Goal: Task Accomplishment & Management: Manage account settings

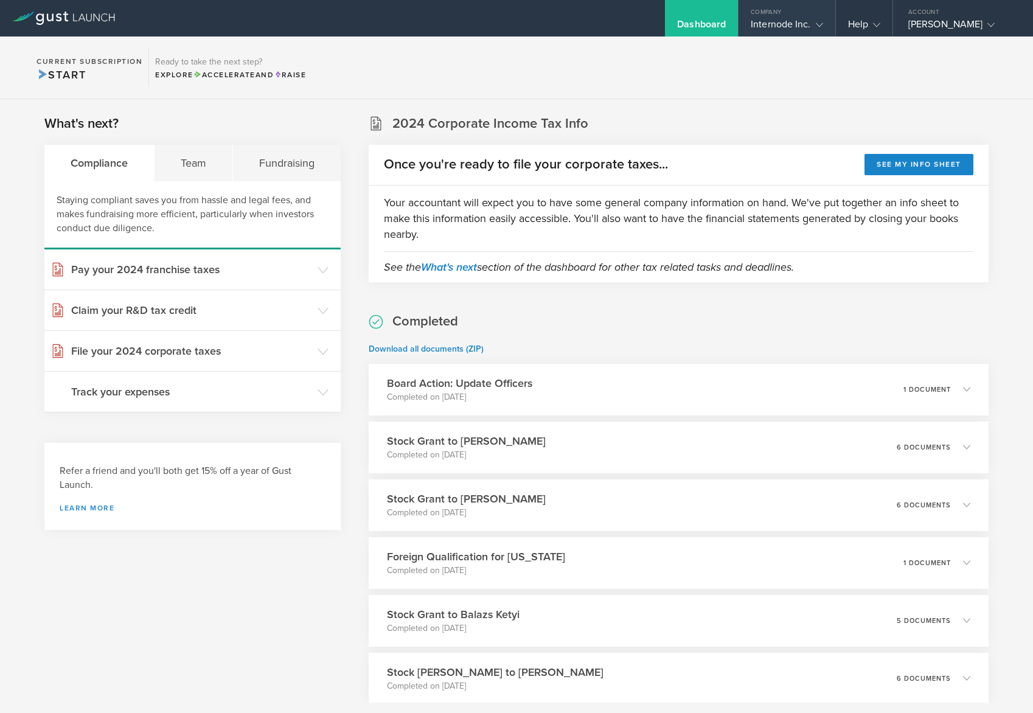
click at [777, 29] on div "Internode Inc." at bounding box center [787, 27] width 72 height 18
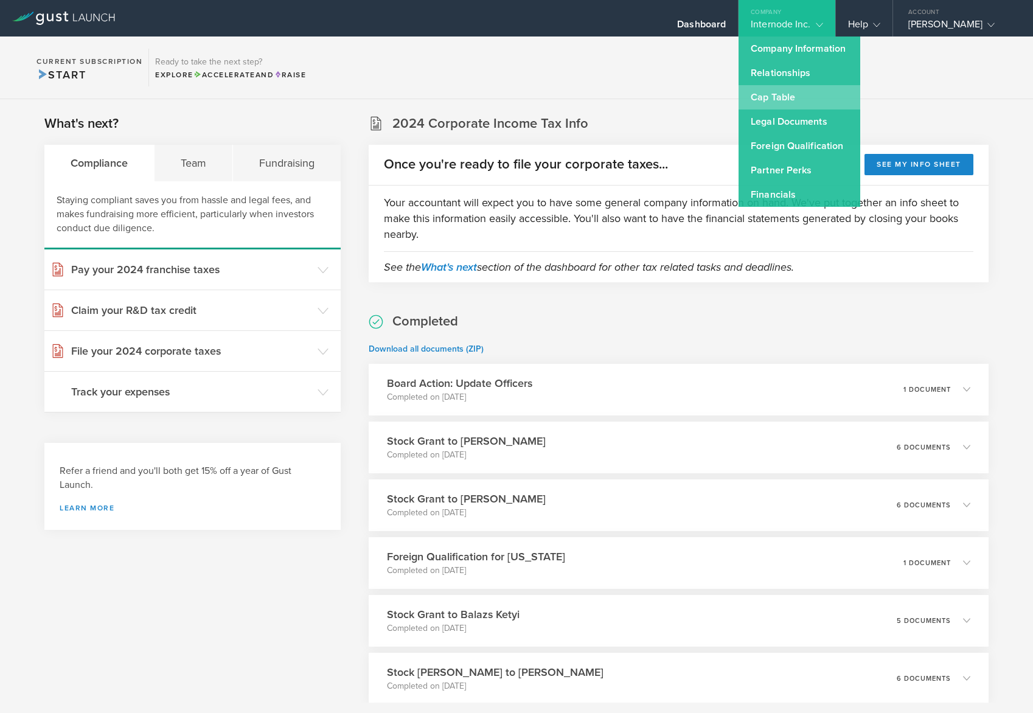
click at [806, 102] on link "Cap Table" at bounding box center [800, 97] width 122 height 24
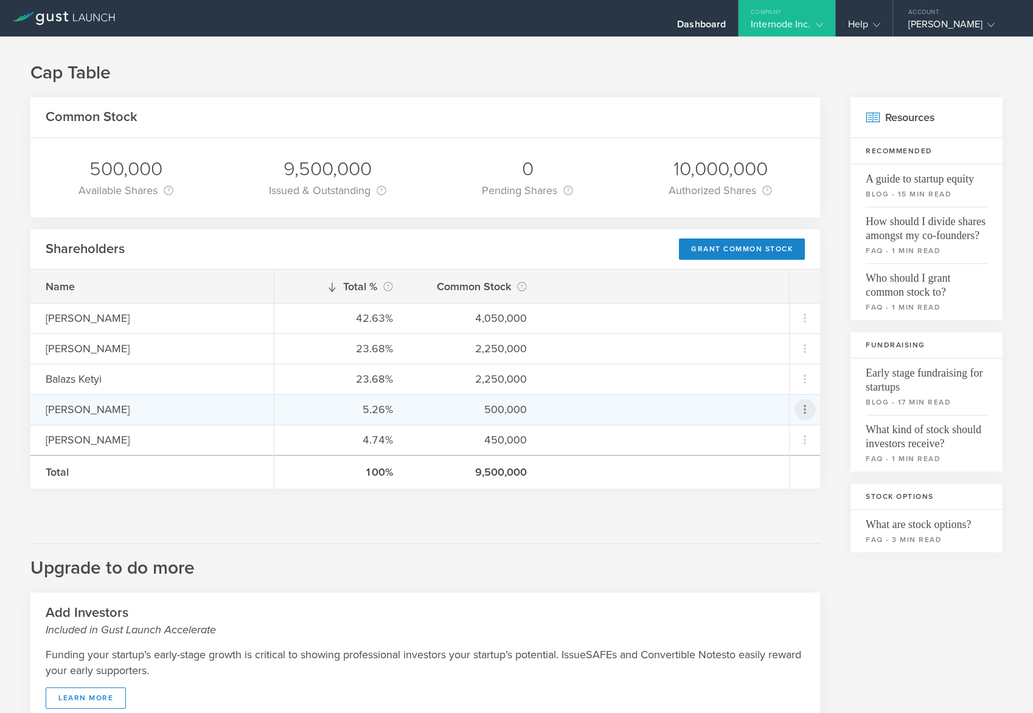
click at [798, 410] on icon at bounding box center [805, 409] width 15 height 15
click at [787, 476] on div "due to termination" at bounding box center [757, 478] width 92 height 12
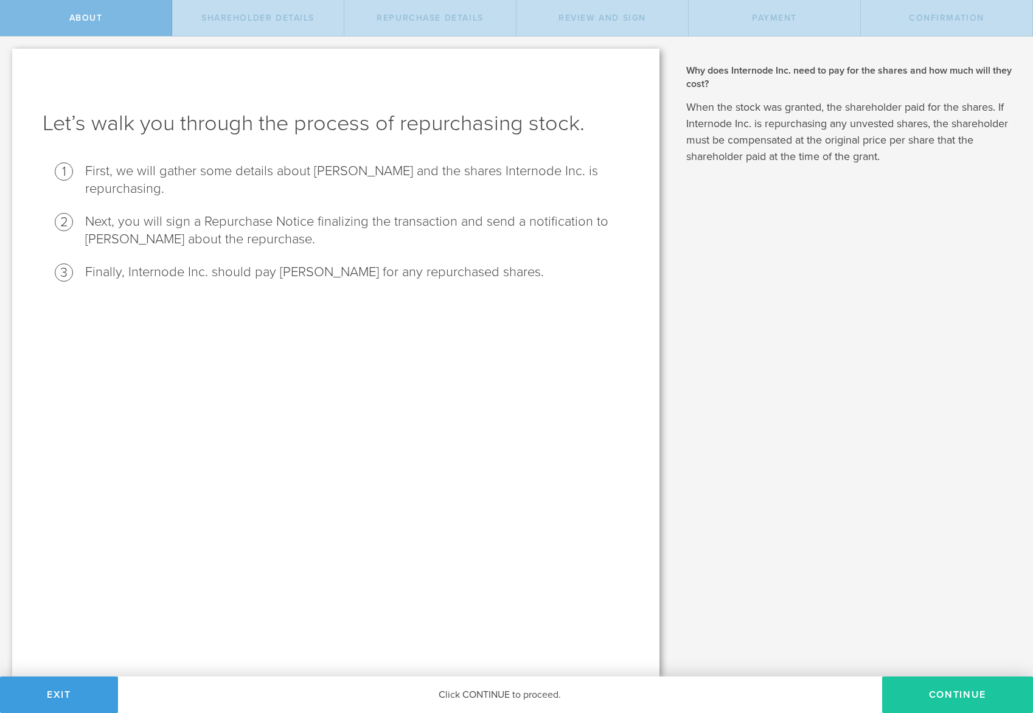
click at [938, 692] on button "Continue" at bounding box center [957, 695] width 151 height 37
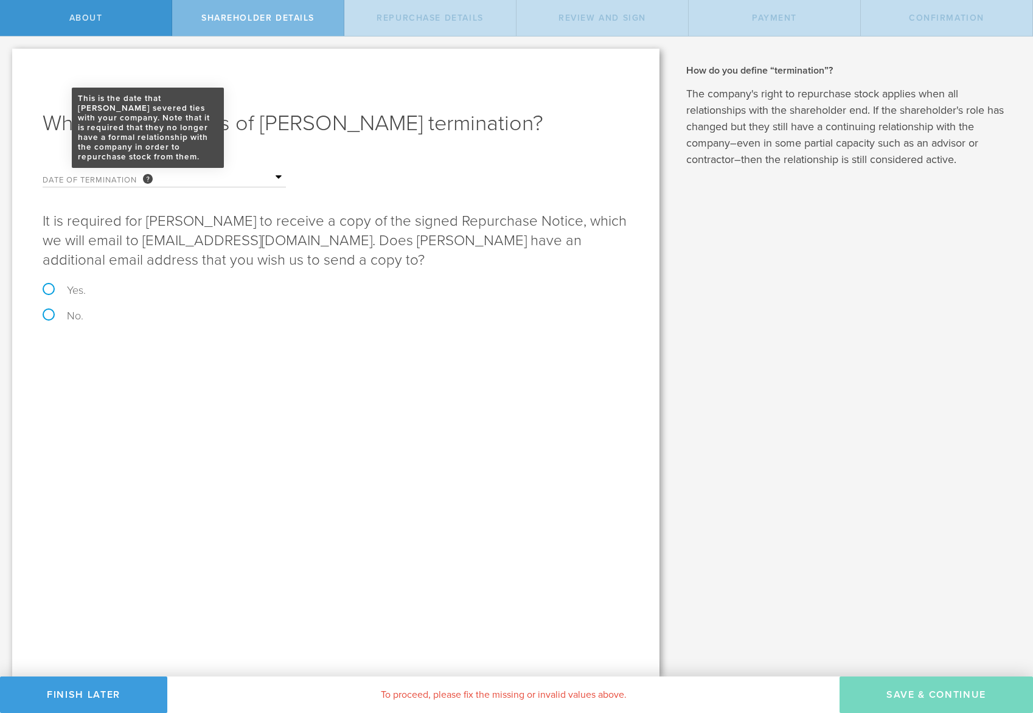
click at [153, 172] on div "This is the date that Brian Holt severed ties with your company. Note that it i…" at bounding box center [148, 169] width 10 height 10
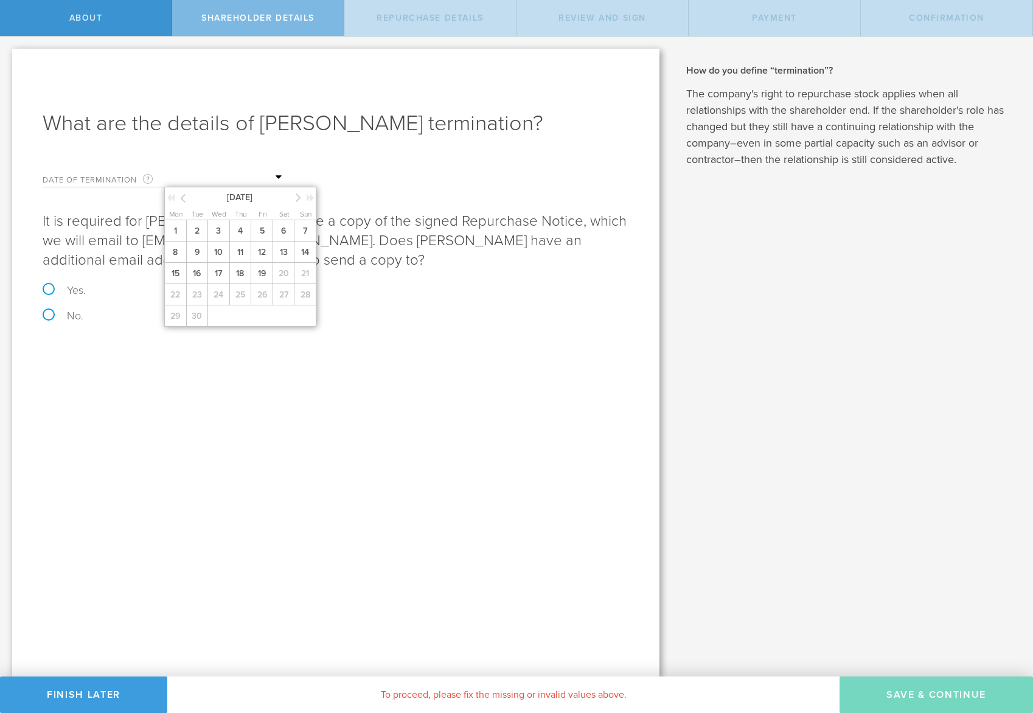
drag, startPoint x: 254, startPoint y: 178, endPoint x: 269, endPoint y: 175, distance: 14.8
click at [255, 178] on input "text" at bounding box center [225, 178] width 122 height 18
click at [450, 214] on p "It is required for Brian Holt to receive a copy of the signed Repurchase Notice…" at bounding box center [336, 241] width 586 height 58
click at [48, 315] on label "No." at bounding box center [336, 315] width 586 height 11
click at [8, 62] on input "No." at bounding box center [4, 50] width 8 height 26
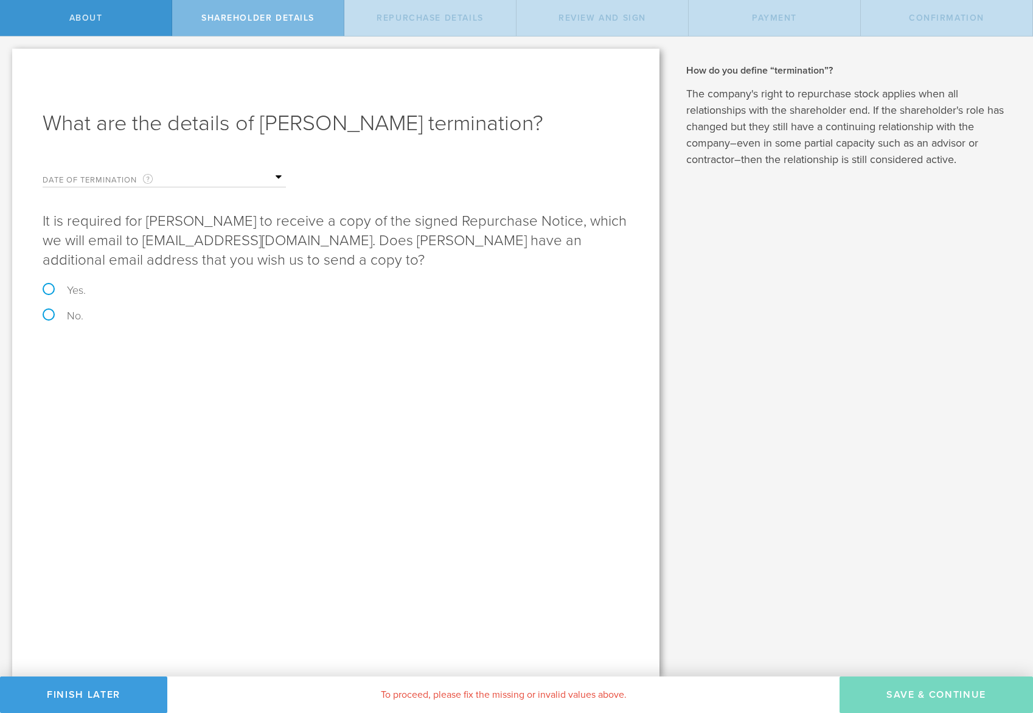
radio input "true"
click at [276, 176] on input "text" at bounding box center [225, 178] width 122 height 18
click at [183, 199] on icon at bounding box center [182, 197] width 5 height 15
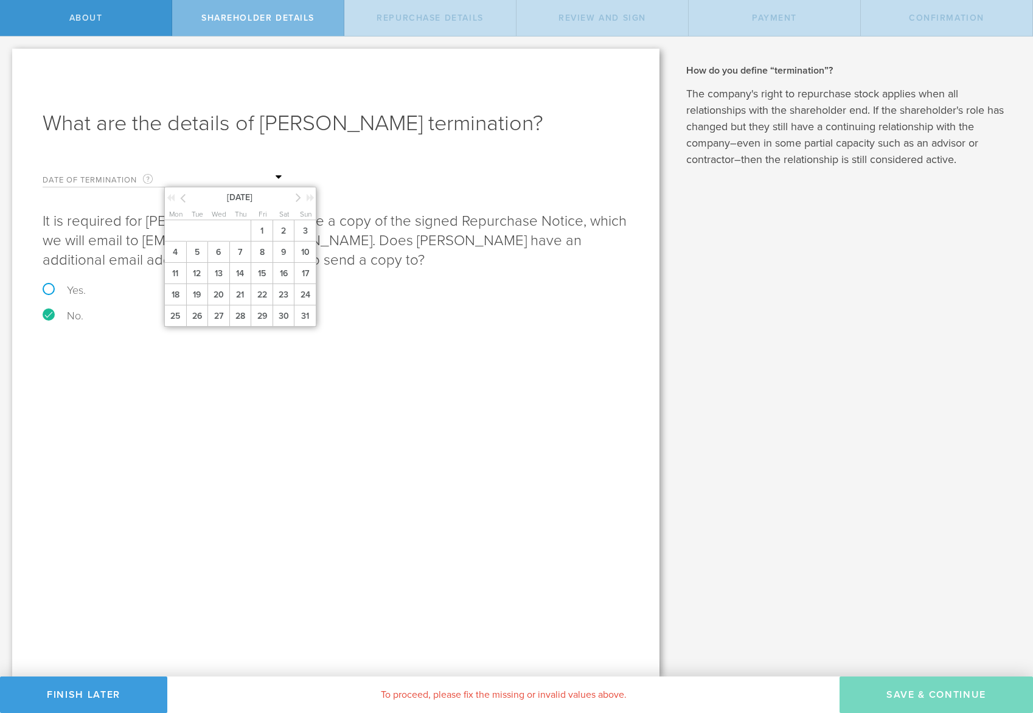
click at [184, 199] on icon at bounding box center [182, 197] width 5 height 15
click at [301, 200] on icon at bounding box center [298, 197] width 5 height 15
click at [303, 276] on span "20" at bounding box center [305, 273] width 22 height 21
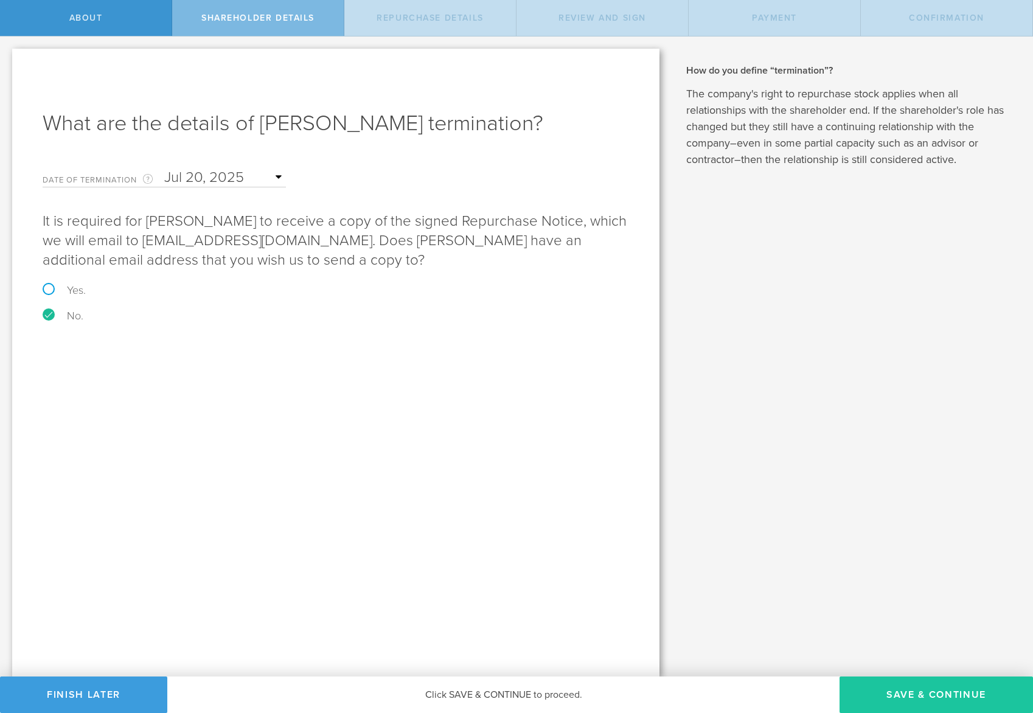
click at [949, 703] on button "Save & Continue" at bounding box center [936, 695] width 193 height 37
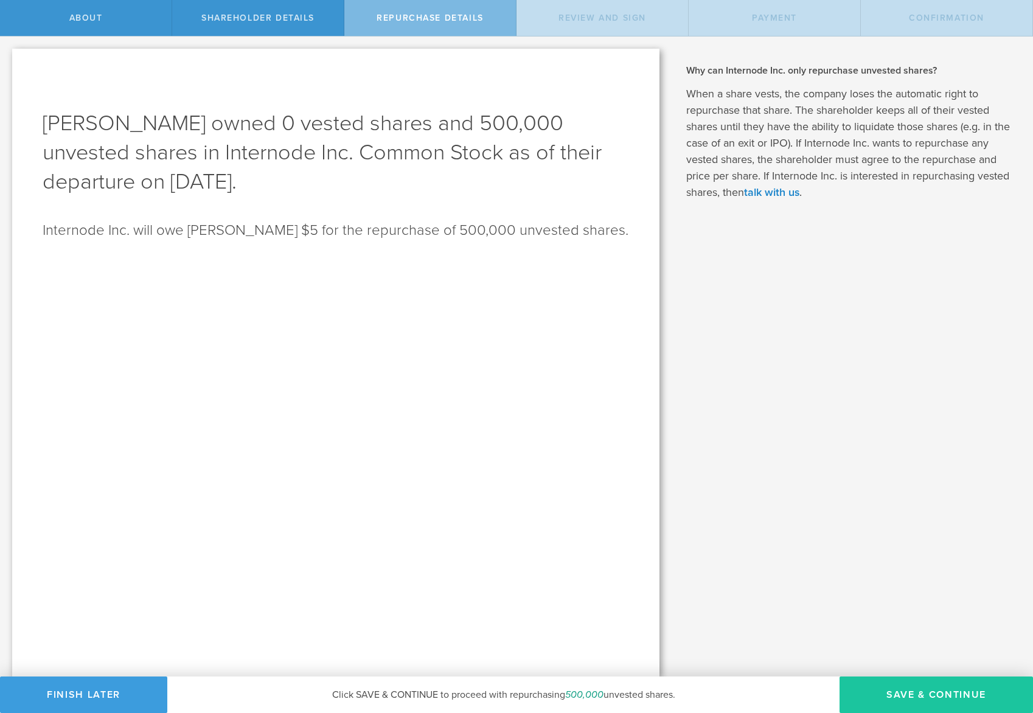
click at [931, 697] on button "Save & Continue" at bounding box center [936, 695] width 193 height 37
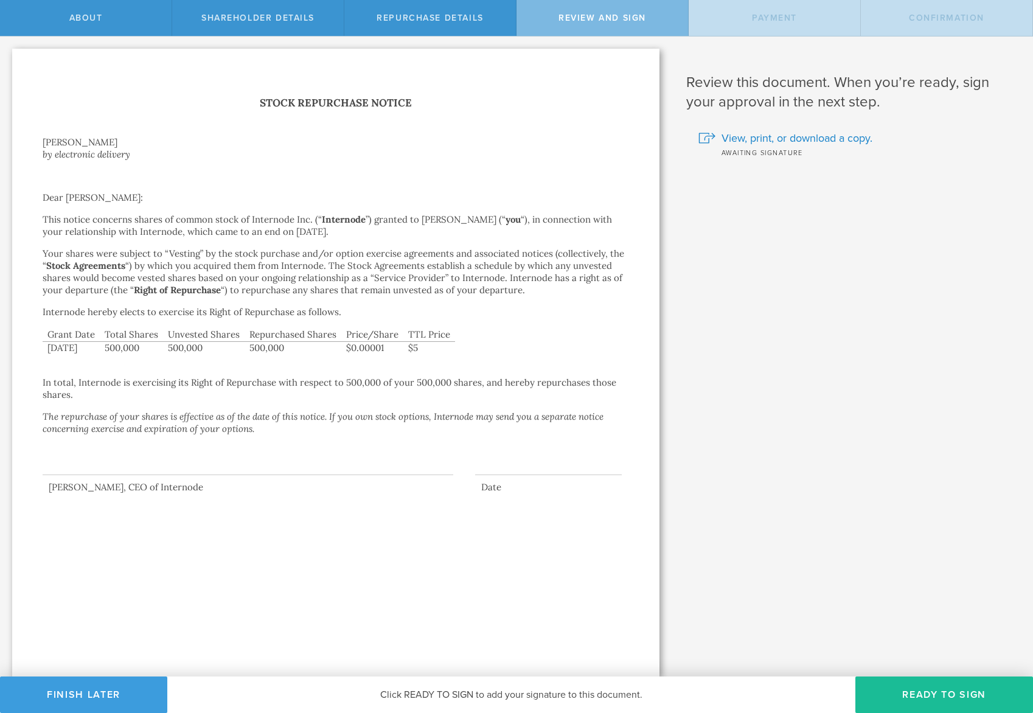
click at [142, 468] on div at bounding box center [248, 450] width 411 height 49
click at [933, 694] on button "Ready to Sign" at bounding box center [944, 695] width 178 height 37
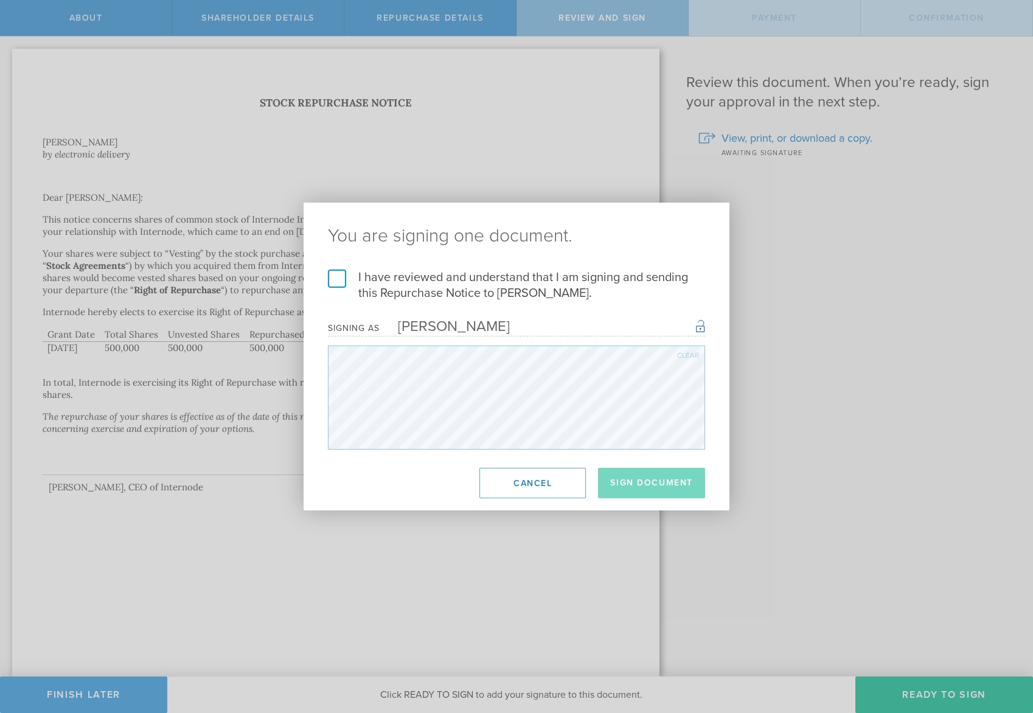
click at [334, 280] on label "I have reviewed and understand that I am signing and sending this Repurchase No…" at bounding box center [516, 286] width 377 height 32
click at [0, 0] on input "I have reviewed and understand that I am signing and sending this Repurchase No…" at bounding box center [0, 0] width 0 height 0
click at [677, 484] on button "Sign Document" at bounding box center [651, 483] width 107 height 30
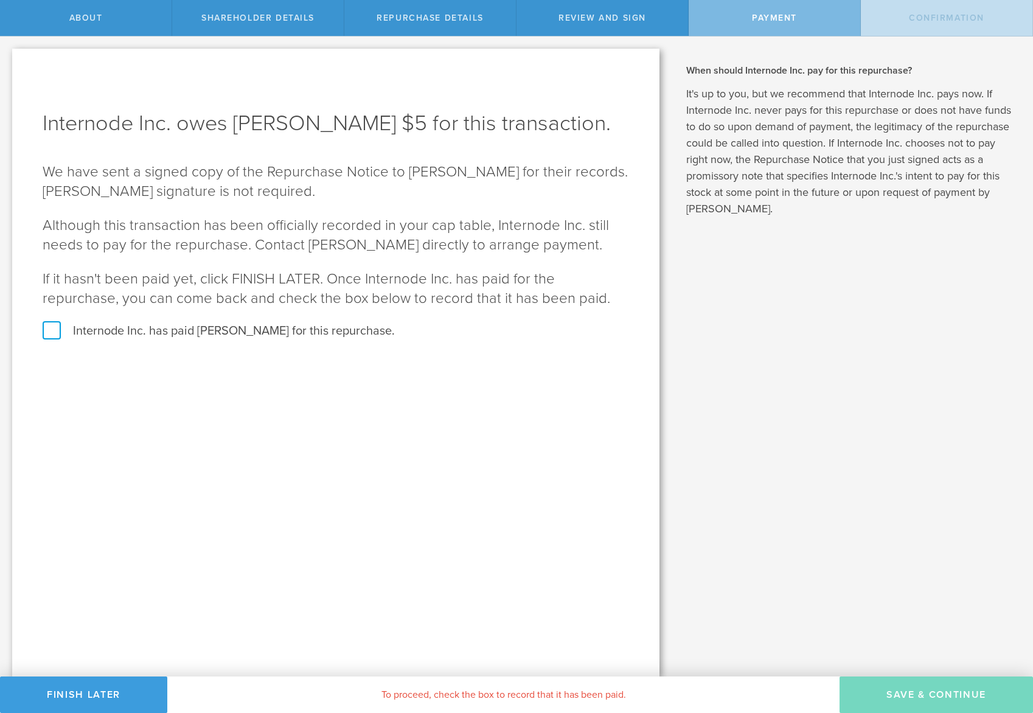
click at [50, 330] on label "Internode Inc. has paid Brian Holt for this repurchase." at bounding box center [336, 331] width 586 height 16
click at [8, 62] on input "Internode Inc. has paid Brian Holt for this repurchase." at bounding box center [4, 50] width 8 height 26
checkbox input "true"
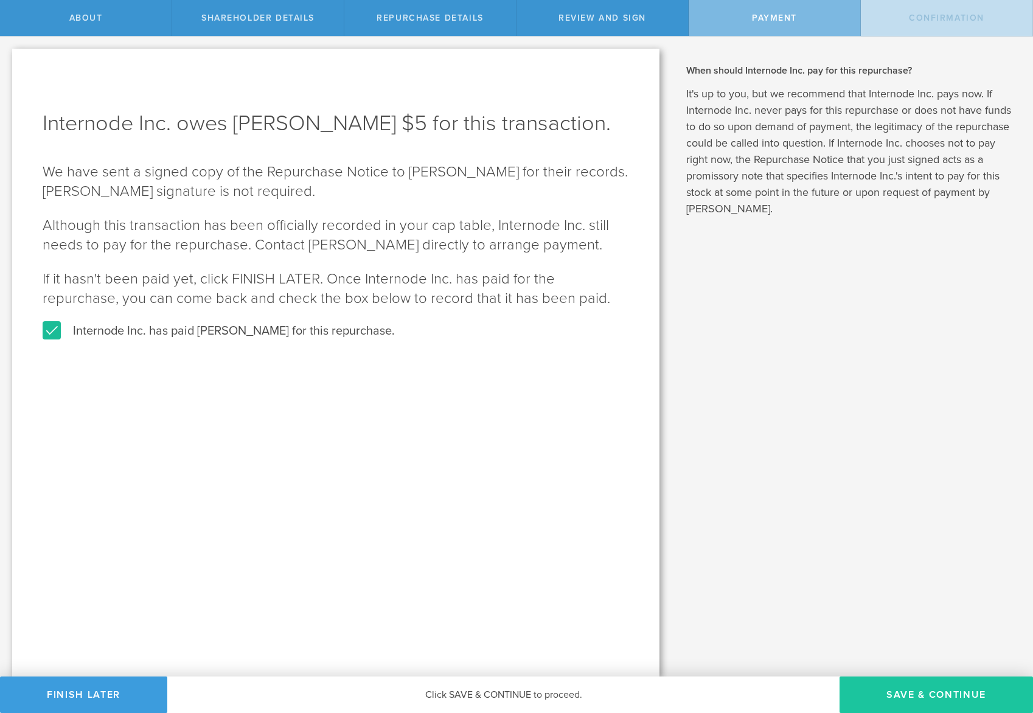
click at [942, 694] on button "SAVE & CONTINUE" at bounding box center [936, 695] width 193 height 37
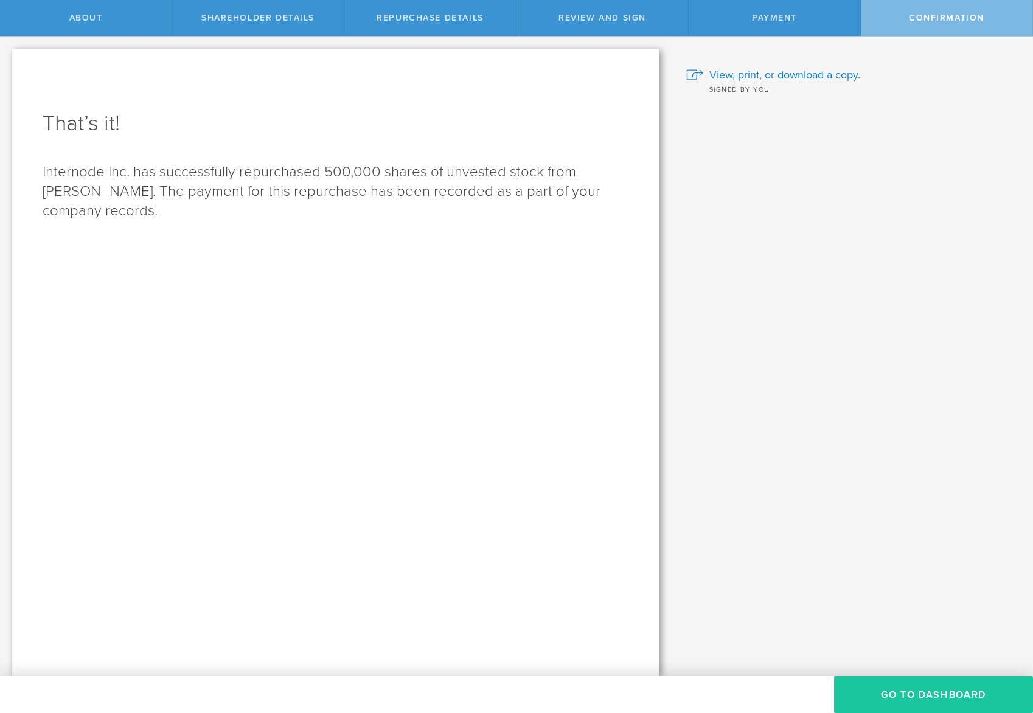
click at [919, 693] on button "Go to Dashboard" at bounding box center [933, 695] width 199 height 37
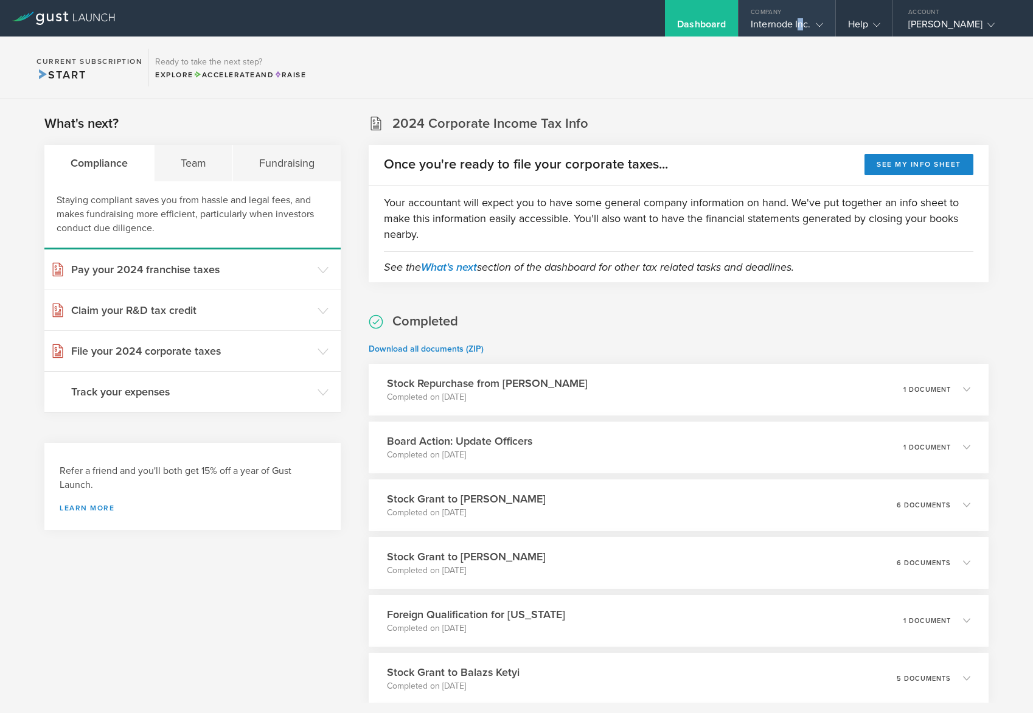
click at [801, 24] on div "Internode Inc." at bounding box center [787, 27] width 72 height 18
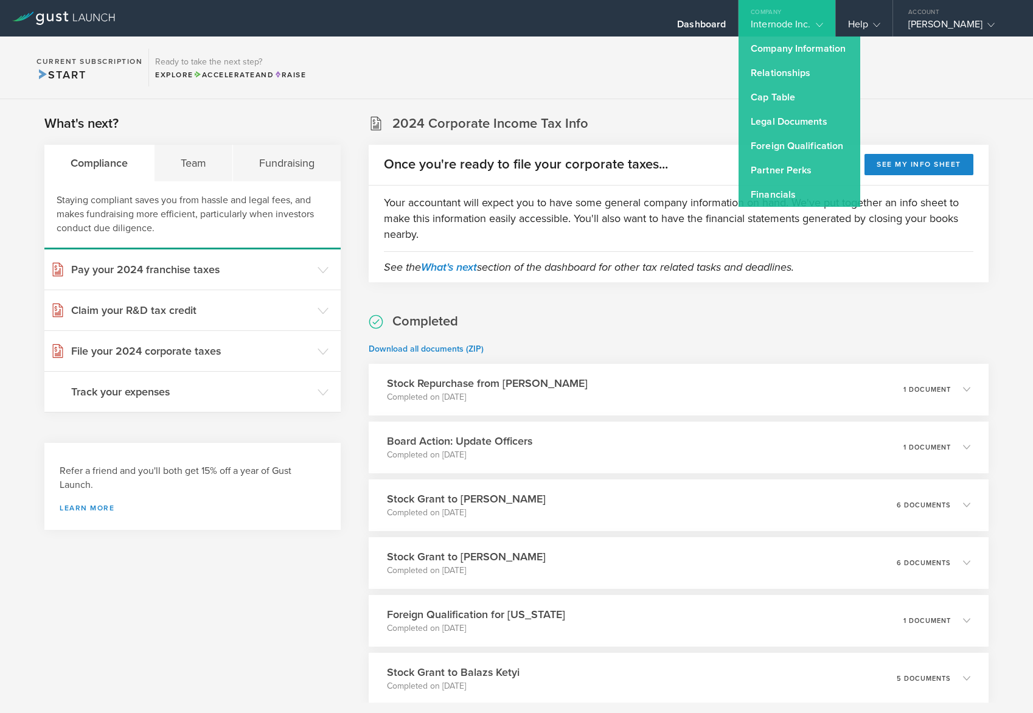
click at [628, 98] on section "Current Subscription Start Ready to take the next step? Explore Accelerate and …" at bounding box center [516, 68] width 1033 height 63
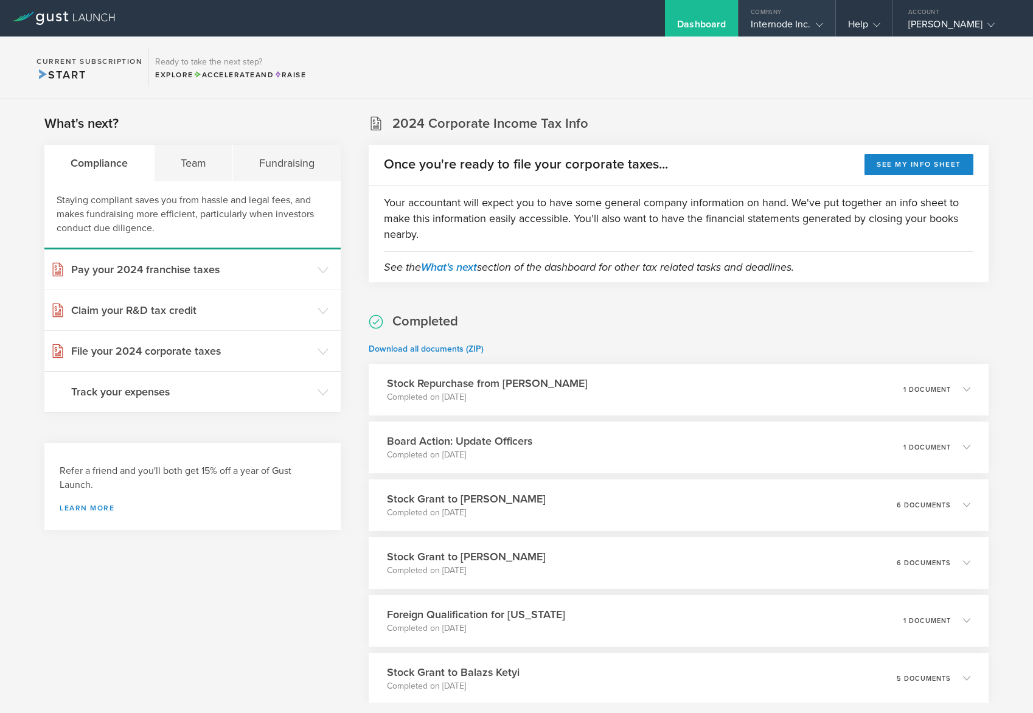
click at [781, 22] on div "Internode Inc." at bounding box center [787, 27] width 72 height 18
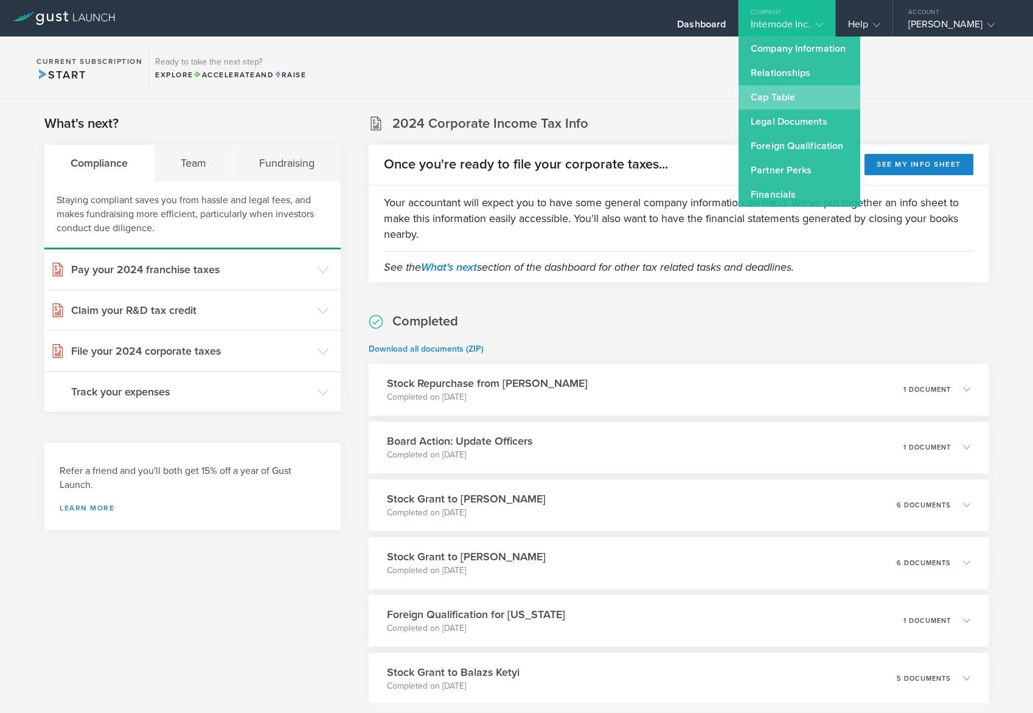
click at [789, 104] on link "Cap Table" at bounding box center [800, 97] width 122 height 24
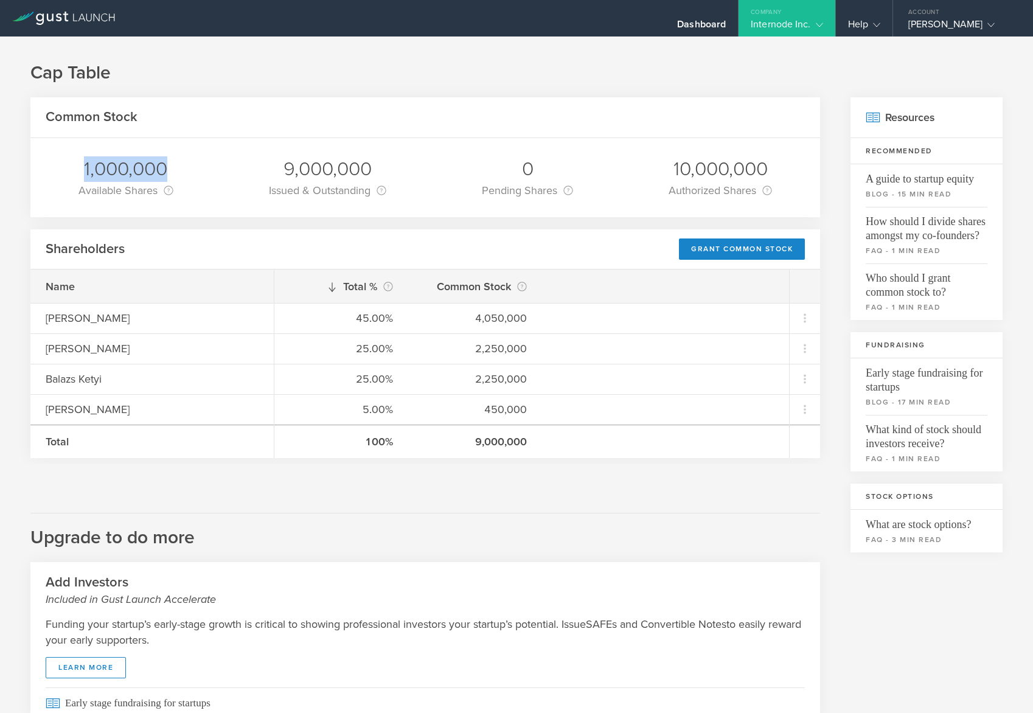
drag, startPoint x: 82, startPoint y: 172, endPoint x: 194, endPoint y: 167, distance: 112.1
click at [194, 167] on div "1,000,000 Available Shares This is the number of shares that the company has av…" at bounding box center [425, 177] width 790 height 79
drag, startPoint x: 194, startPoint y: 167, endPoint x: 244, endPoint y: 264, distance: 109.4
click at [244, 264] on div "Shareholders Grant Common Stock" at bounding box center [425, 249] width 790 height 41
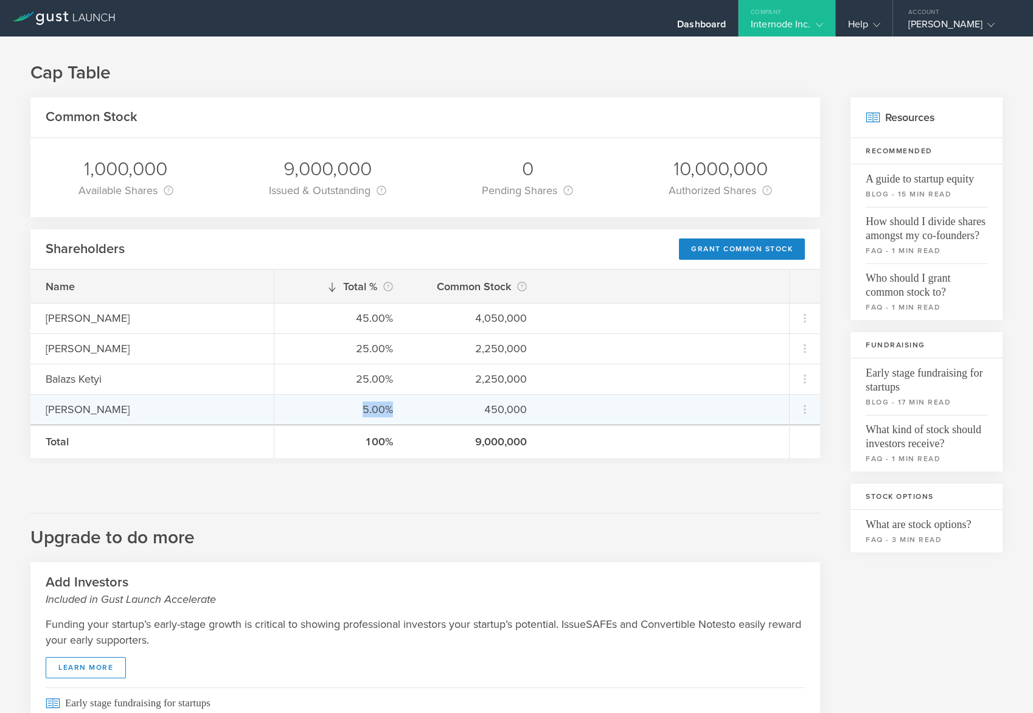
drag, startPoint x: 362, startPoint y: 407, endPoint x: 402, endPoint y: 407, distance: 40.2
click at [402, 407] on div "5.00% 450,000" at bounding box center [531, 409] width 515 height 30
drag, startPoint x: 402, startPoint y: 407, endPoint x: 442, endPoint y: 430, distance: 45.8
click at [442, 430] on div "100% 9,000,000" at bounding box center [531, 441] width 515 height 33
drag, startPoint x: 484, startPoint y: 409, endPoint x: 556, endPoint y: 409, distance: 71.8
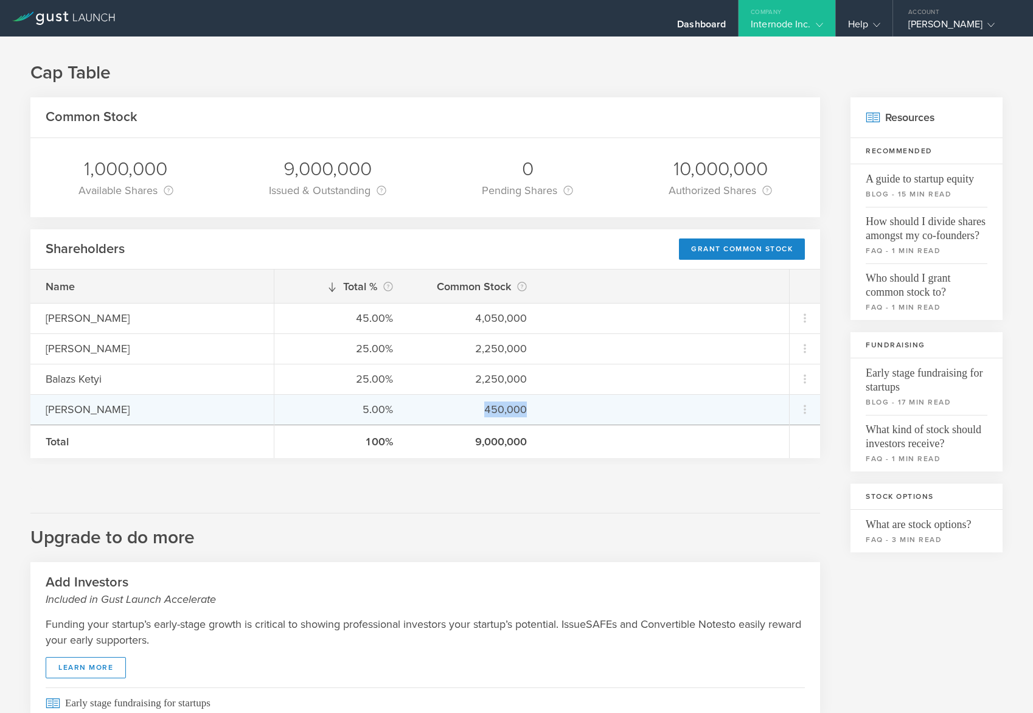
click at [556, 409] on div "5.00% 450,000" at bounding box center [531, 409] width 515 height 30
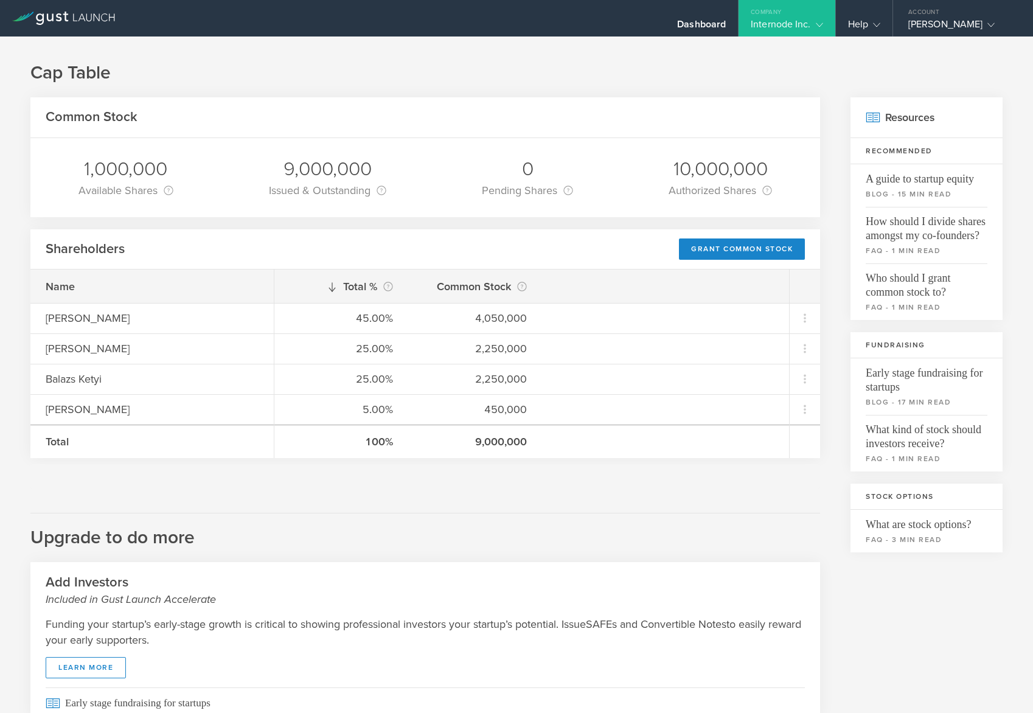
drag, startPoint x: 556, startPoint y: 409, endPoint x: 568, endPoint y: 455, distance: 47.7
click at [568, 455] on div "100% 9,000,000" at bounding box center [531, 441] width 515 height 33
drag, startPoint x: 84, startPoint y: 172, endPoint x: 172, endPoint y: 172, distance: 88.2
click at [172, 172] on div "1,000,000" at bounding box center [125, 169] width 95 height 26
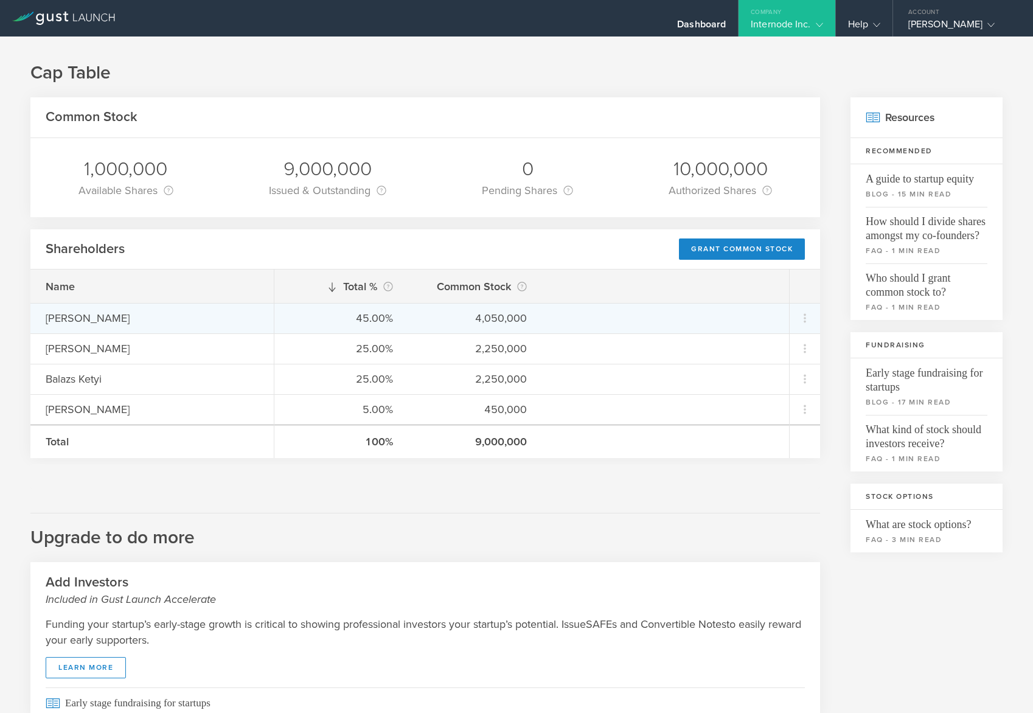
drag, startPoint x: 172, startPoint y: 172, endPoint x: 294, endPoint y: 310, distance: 184.1
click at [293, 310] on div "45.00% 4,050,000" at bounding box center [531, 318] width 515 height 30
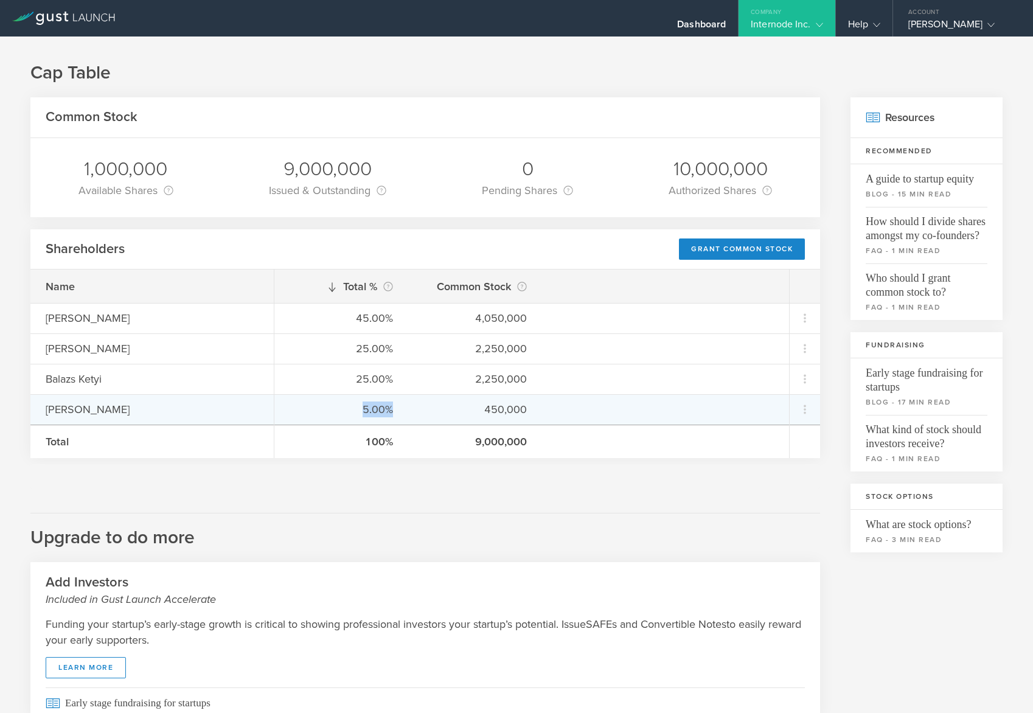
drag, startPoint x: 360, startPoint y: 408, endPoint x: 391, endPoint y: 406, distance: 31.7
click at [391, 406] on div "5.00%" at bounding box center [341, 410] width 103 height 16
drag, startPoint x: 391, startPoint y: 406, endPoint x: 410, endPoint y: 419, distance: 22.8
click at [413, 421] on div "5.00% 450,000" at bounding box center [531, 409] width 515 height 30
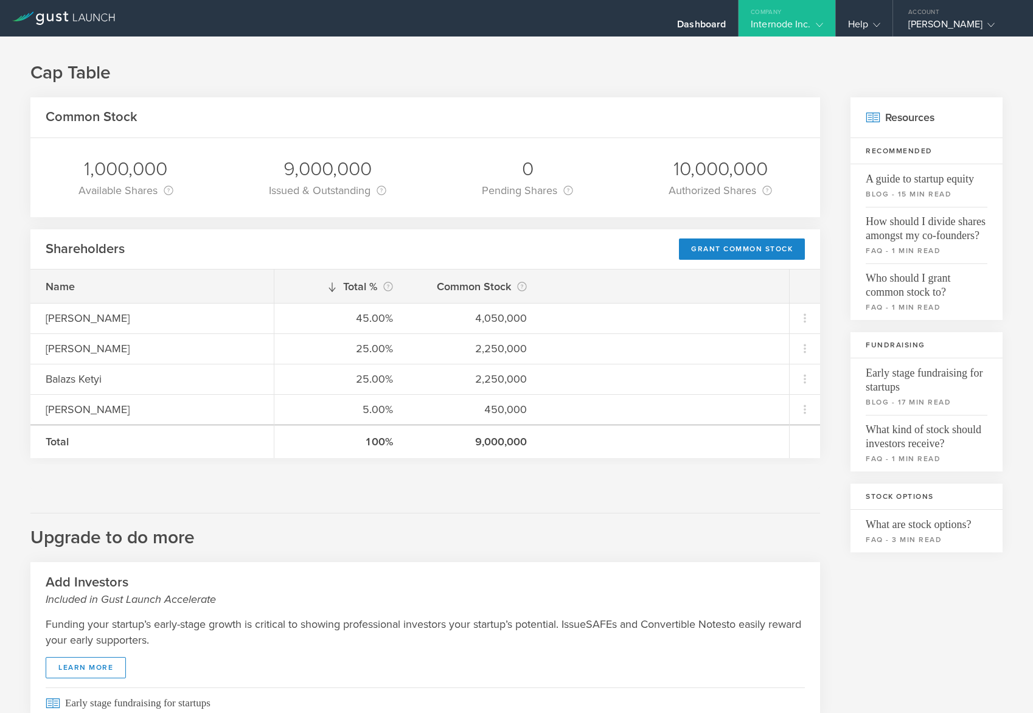
click at [477, 513] on h2 "Upgrade to do more" at bounding box center [425, 531] width 790 height 37
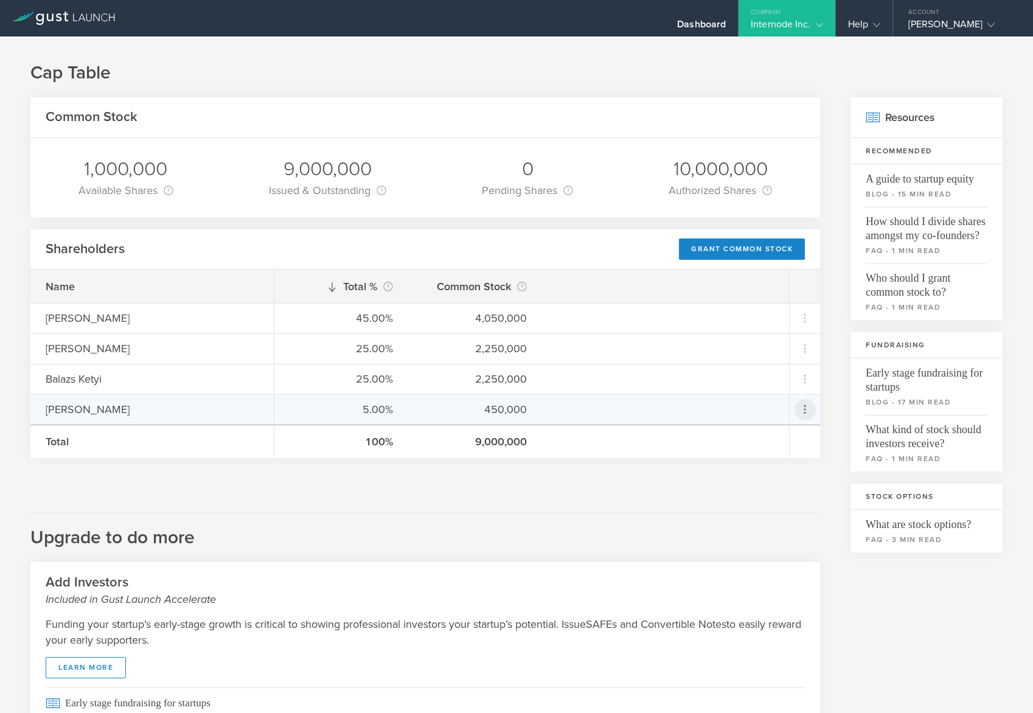
click at [801, 410] on icon at bounding box center [805, 409] width 15 height 15
click at [760, 483] on div "due to termination" at bounding box center [757, 478] width 92 height 12
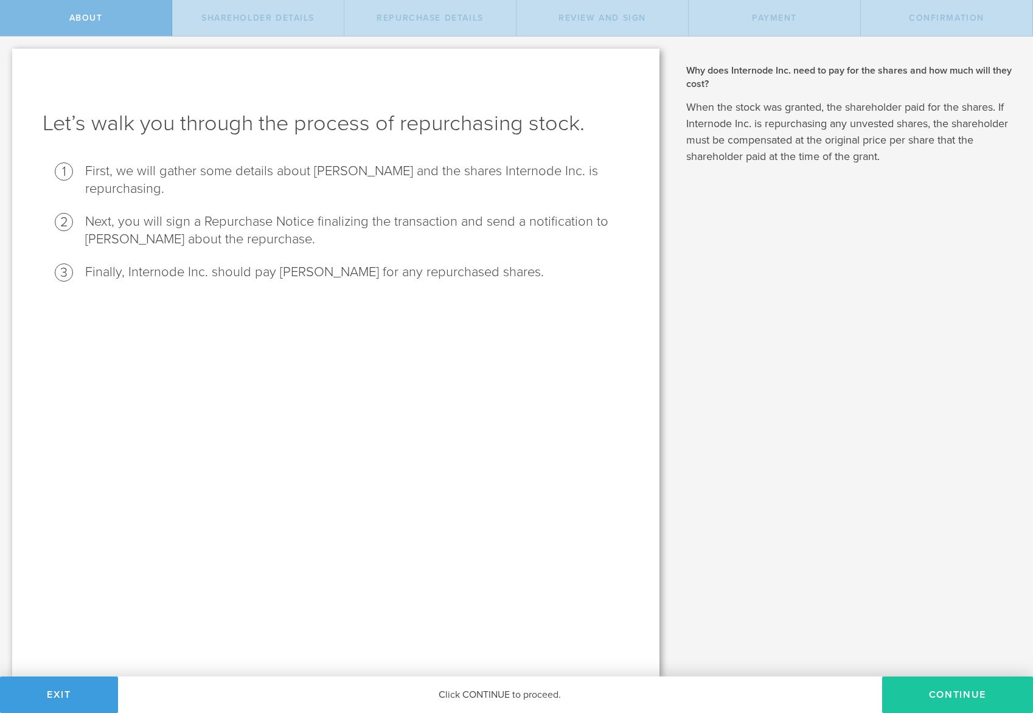
click at [957, 695] on button "Continue" at bounding box center [957, 695] width 151 height 37
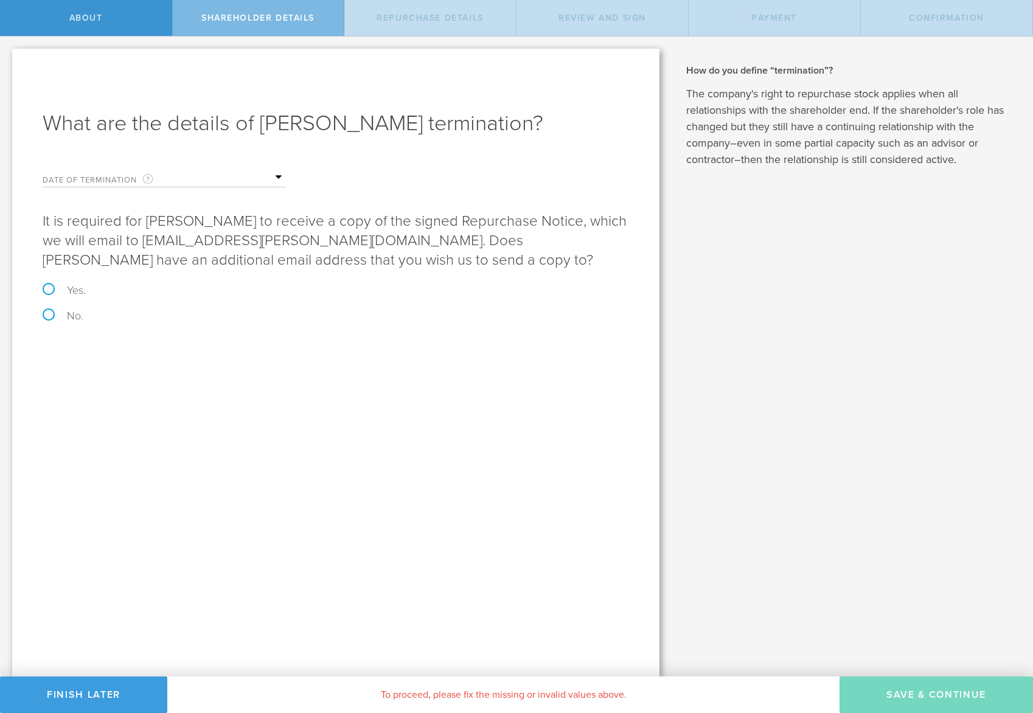
click at [274, 176] on input "text" at bounding box center [225, 178] width 122 height 18
drag, startPoint x: 487, startPoint y: 424, endPoint x: 444, endPoint y: 452, distance: 51.0
click at [487, 422] on div "What are the details of Arpad Lorincz’s termination? Date of Termination This i…" at bounding box center [335, 363] width 647 height 628
drag, startPoint x: 235, startPoint y: 301, endPoint x: 251, endPoint y: 301, distance: 15.2
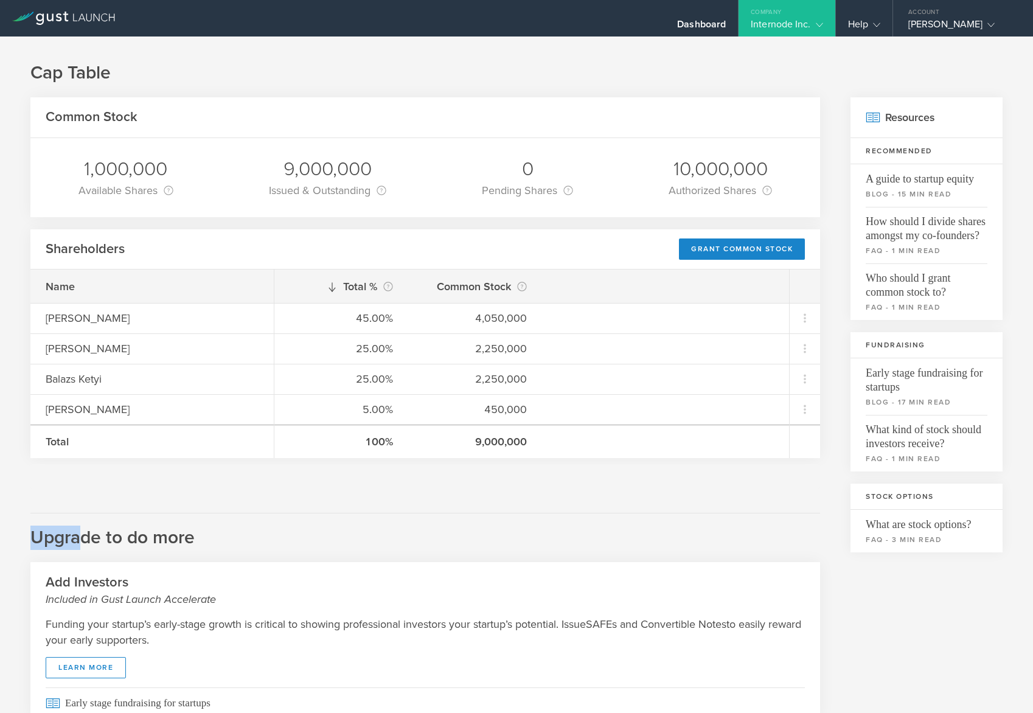
click at [85, 488] on div "Common Stock 1,000,000 Available Shares This is the number of shares that the c…" at bounding box center [425, 498] width 790 height 802
drag, startPoint x: 85, startPoint y: 488, endPoint x: 434, endPoint y: 486, distance: 349.2
click at [433, 485] on div at bounding box center [425, 476] width 790 height 24
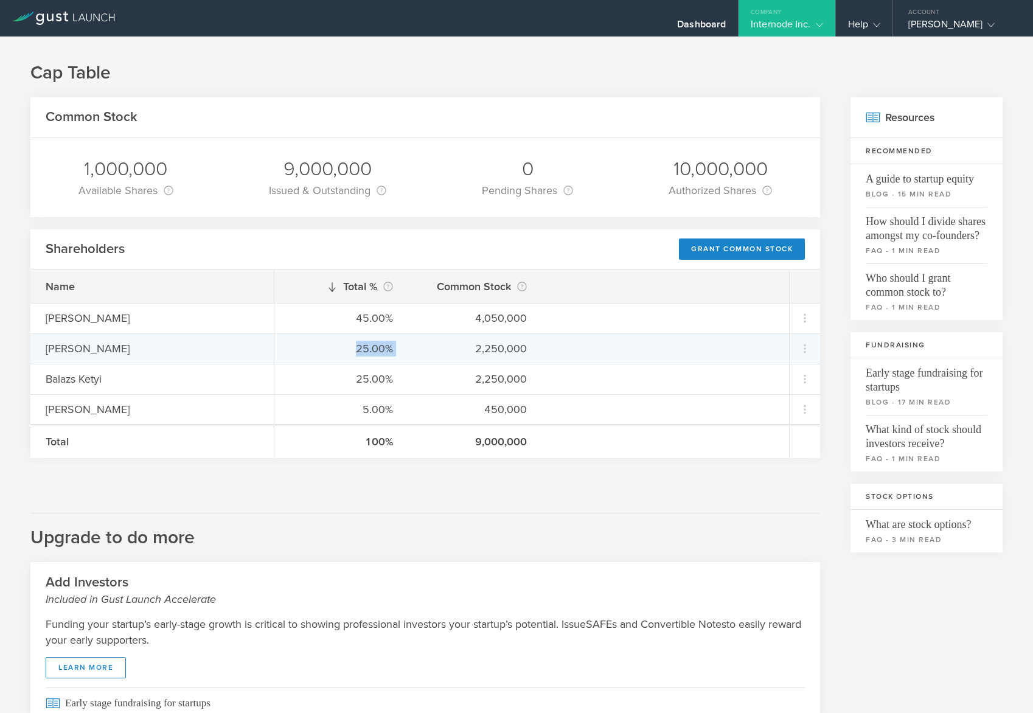
drag, startPoint x: 358, startPoint y: 347, endPoint x: 412, endPoint y: 349, distance: 54.2
click at [412, 349] on div "25.00% 2,250,000" at bounding box center [531, 348] width 515 height 30
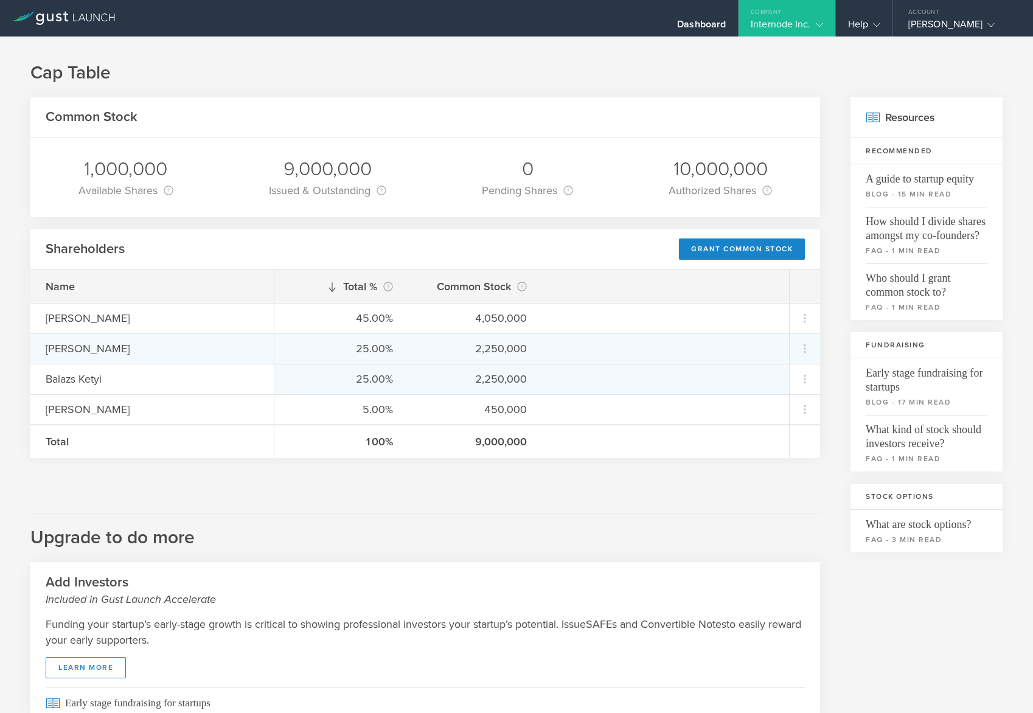
drag, startPoint x: 412, startPoint y: 349, endPoint x: 417, endPoint y: 374, distance: 25.5
click at [419, 374] on div "25.00% 2,250,000" at bounding box center [531, 379] width 515 height 30
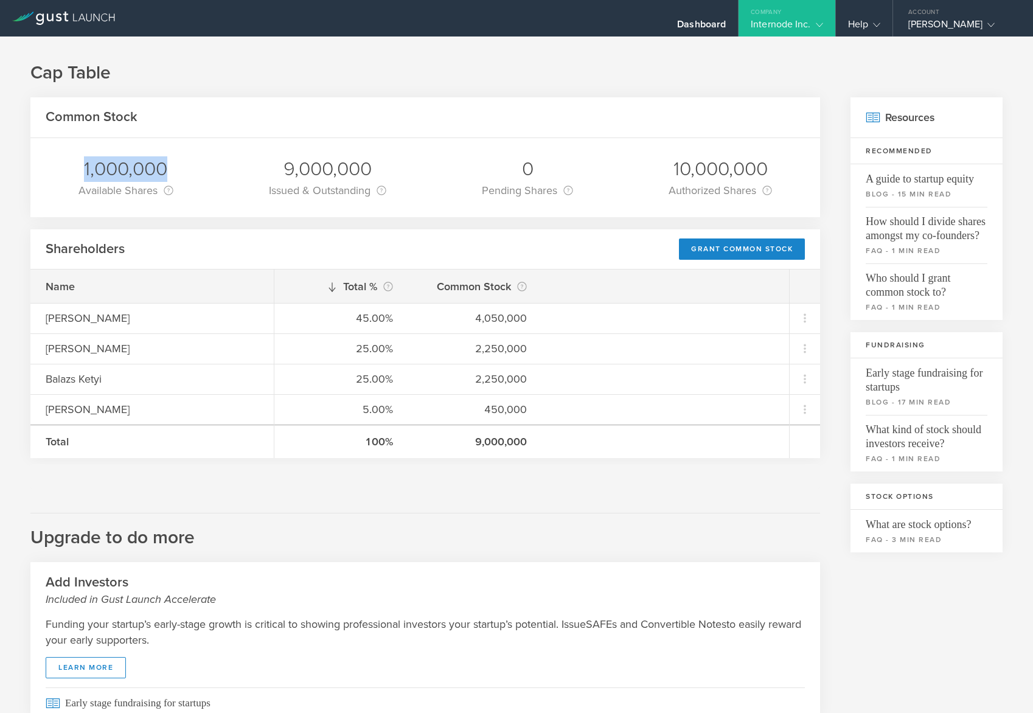
drag, startPoint x: 80, startPoint y: 170, endPoint x: 195, endPoint y: 162, distance: 114.6
click at [195, 162] on div "1,000,000 Available Shares This is the number of shares that the company has av…" at bounding box center [425, 177] width 790 height 79
drag, startPoint x: 195, startPoint y: 162, endPoint x: 248, endPoint y: 269, distance: 118.9
click at [248, 269] on div "Shareholders Grant Common Stock" at bounding box center [425, 249] width 790 height 41
drag, startPoint x: 83, startPoint y: 173, endPoint x: 206, endPoint y: 166, distance: 122.5
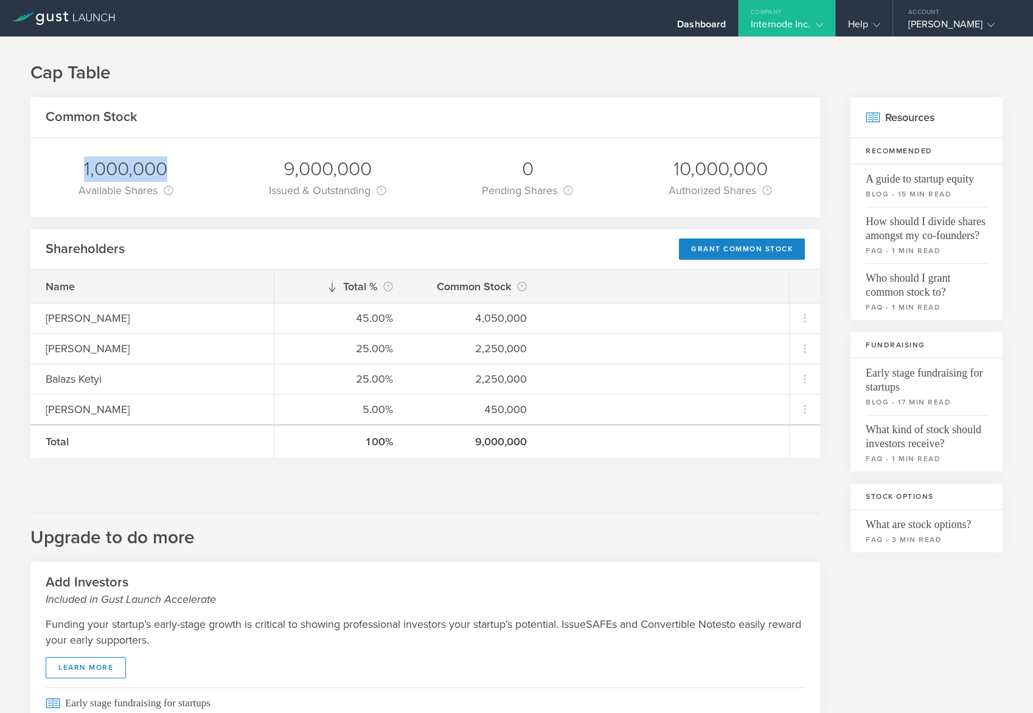
click at [206, 166] on div "1,000,000 Available Shares This is the number of shares that the company has av…" at bounding box center [425, 177] width 790 height 79
drag, startPoint x: 206, startPoint y: 166, endPoint x: 215, endPoint y: 209, distance: 43.6
click at [217, 209] on div "1,000,000 Available Shares This is the number of shares that the company has av…" at bounding box center [425, 177] width 790 height 79
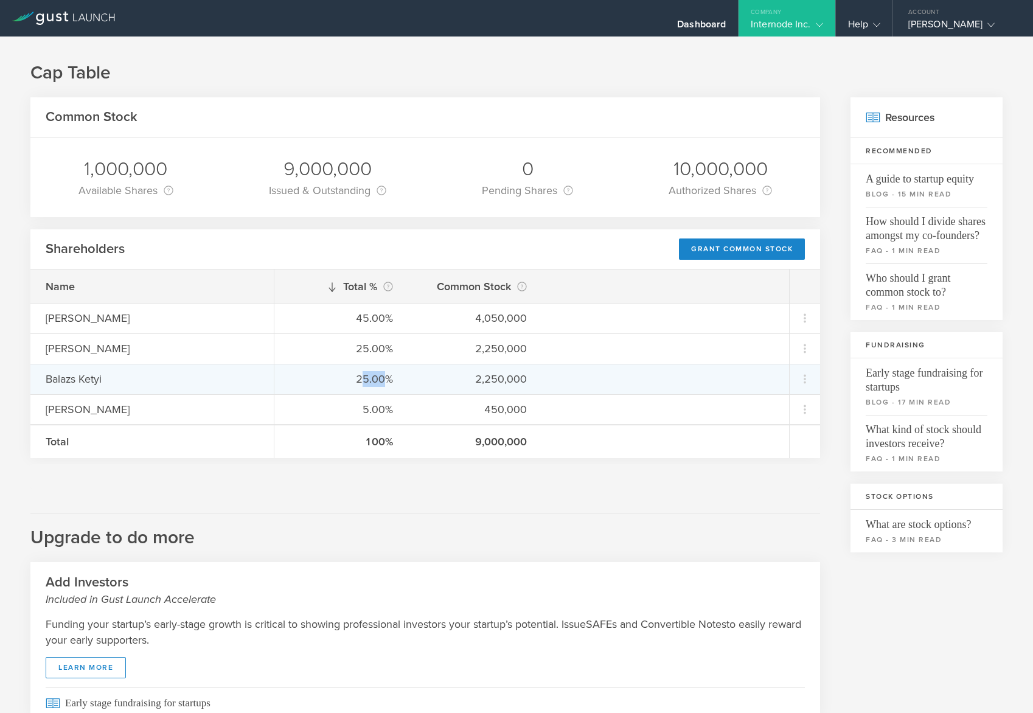
drag, startPoint x: 364, startPoint y: 377, endPoint x: 387, endPoint y: 378, distance: 23.2
click at [387, 378] on div "25.00%" at bounding box center [341, 379] width 103 height 16
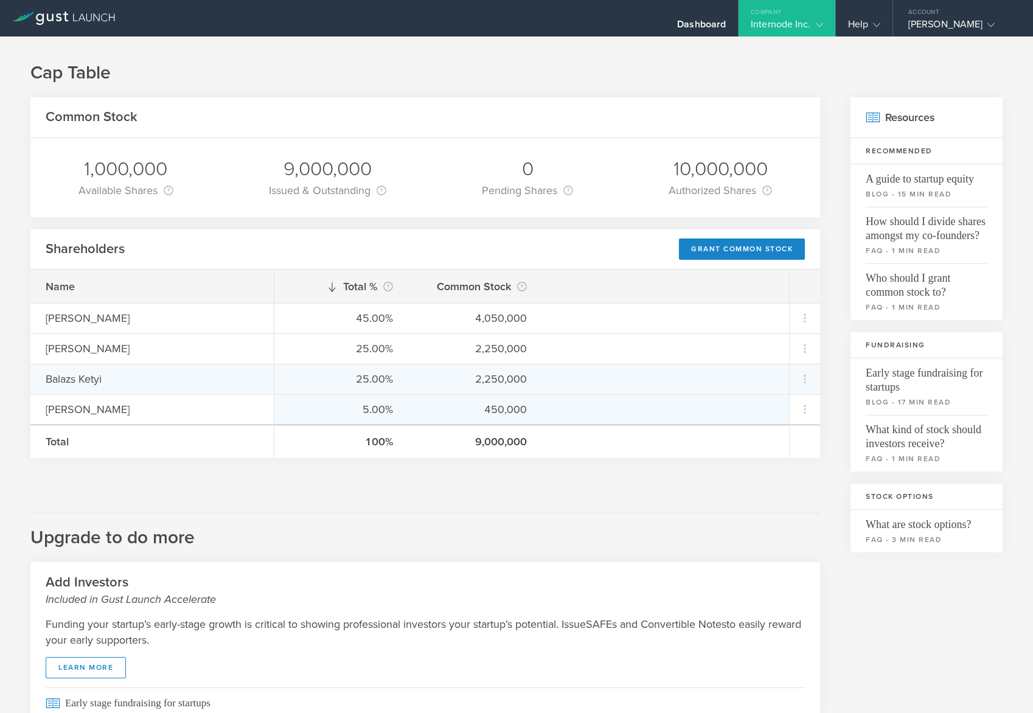
drag, startPoint x: 387, startPoint y: 378, endPoint x: 430, endPoint y: 417, distance: 57.7
click at [431, 418] on div "5.00% 450,000" at bounding box center [531, 409] width 515 height 30
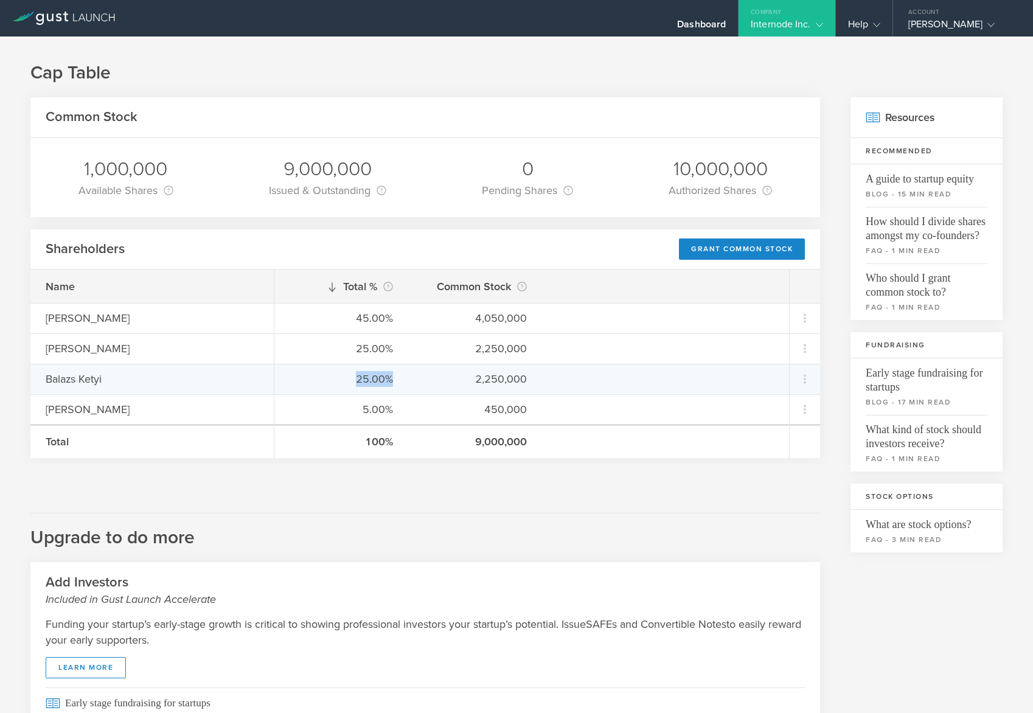
drag, startPoint x: 360, startPoint y: 377, endPoint x: 400, endPoint y: 375, distance: 40.8
click at [400, 375] on div "25.00% 2,250,000" at bounding box center [531, 379] width 515 height 30
drag, startPoint x: 400, startPoint y: 375, endPoint x: 410, endPoint y: 385, distance: 13.8
click at [410, 385] on div "25.00% 2,250,000" at bounding box center [531, 379] width 515 height 30
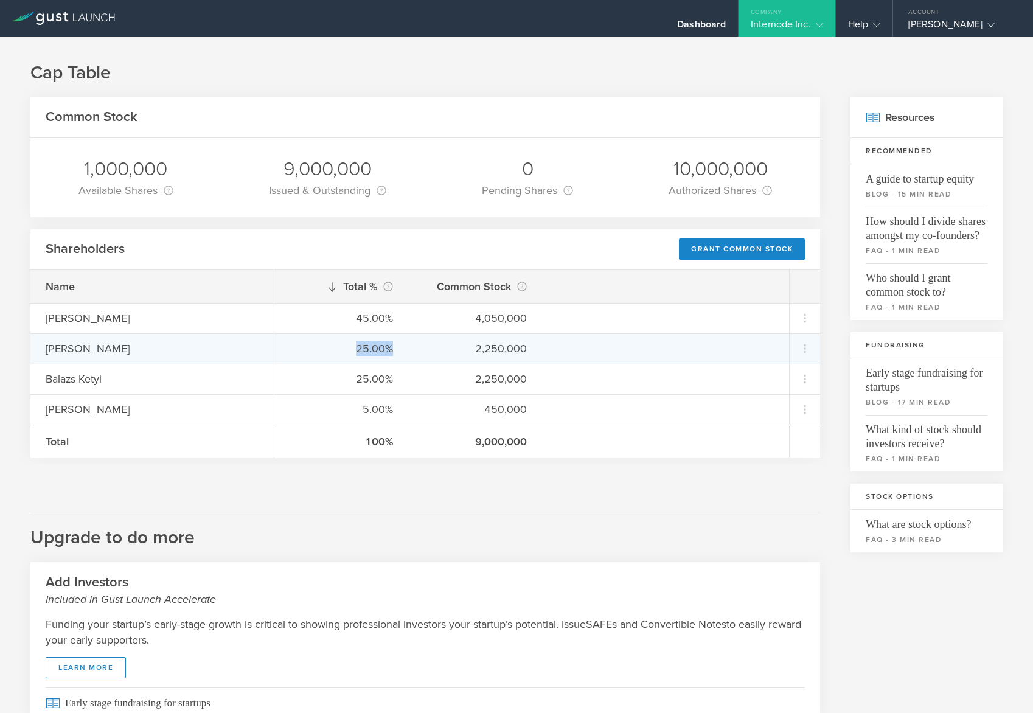
drag, startPoint x: 358, startPoint y: 349, endPoint x: 402, endPoint y: 349, distance: 44.4
click at [402, 349] on div "25.00% 2,250,000" at bounding box center [531, 348] width 515 height 30
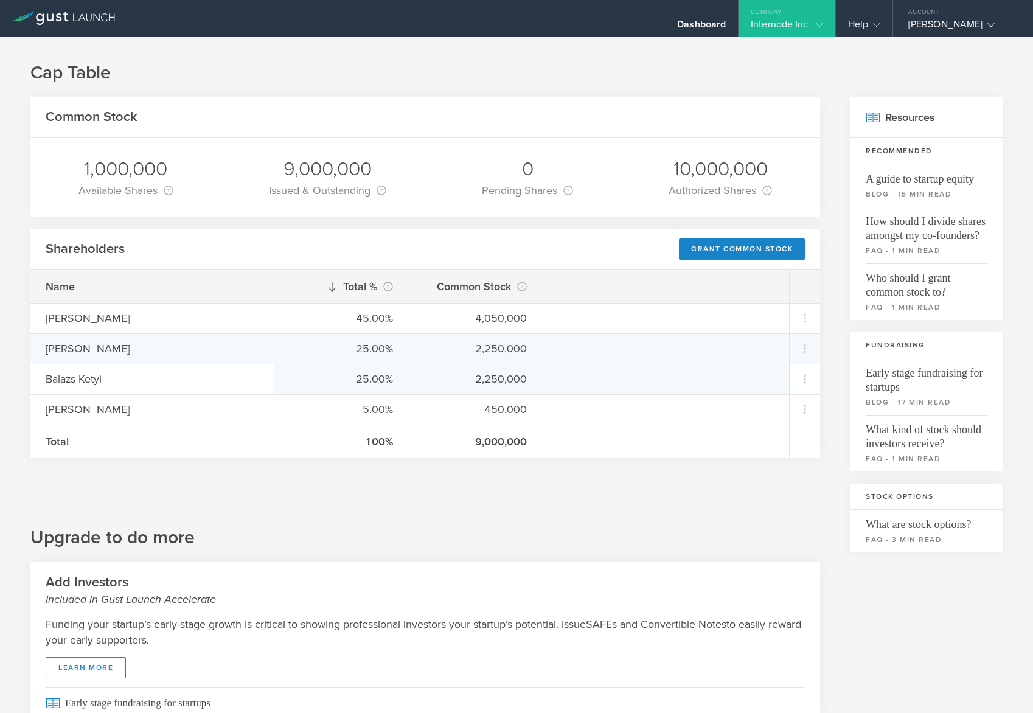
drag, startPoint x: 402, startPoint y: 349, endPoint x: 418, endPoint y: 372, distance: 27.5
click at [418, 372] on div "25.00% 2,250,000" at bounding box center [531, 379] width 515 height 30
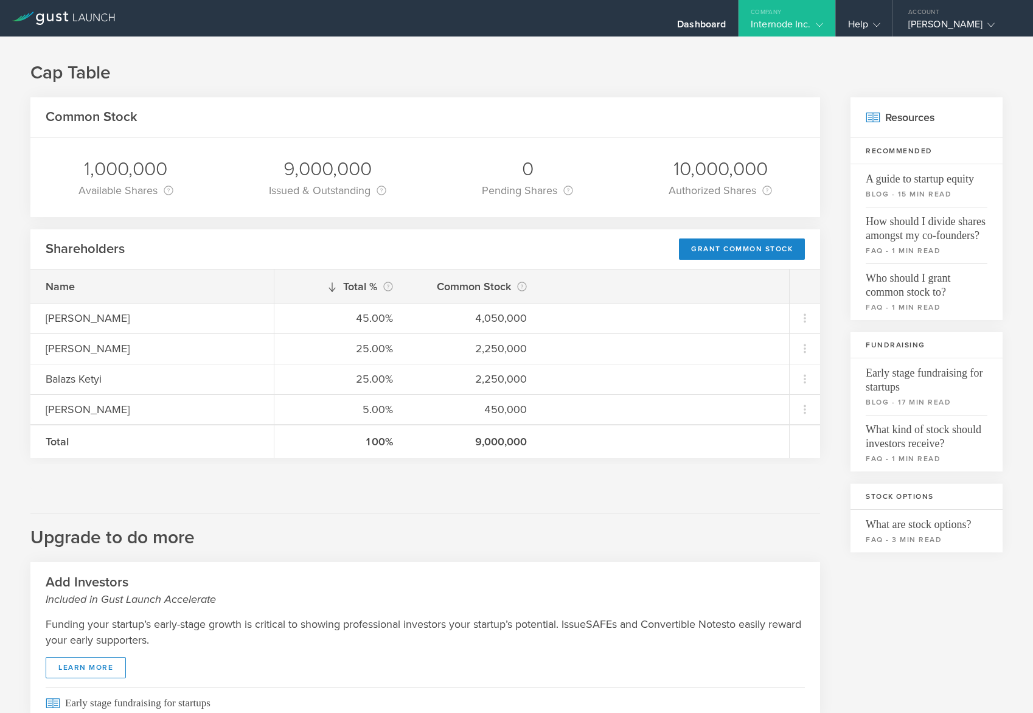
drag, startPoint x: 585, startPoint y: 59, endPoint x: 680, endPoint y: 0, distance: 111.8
click at [586, 56] on div "Cap Table Common Stock 1,000,000 Available Shares This is the number of shares …" at bounding box center [516, 484] width 1033 height 894
click at [463, 501] on div "Common Stock 1,000,000 Available Shares This is the number of shares that the c…" at bounding box center [425, 498] width 790 height 802
click at [326, 63] on h1 "Cap Table" at bounding box center [516, 73] width 972 height 24
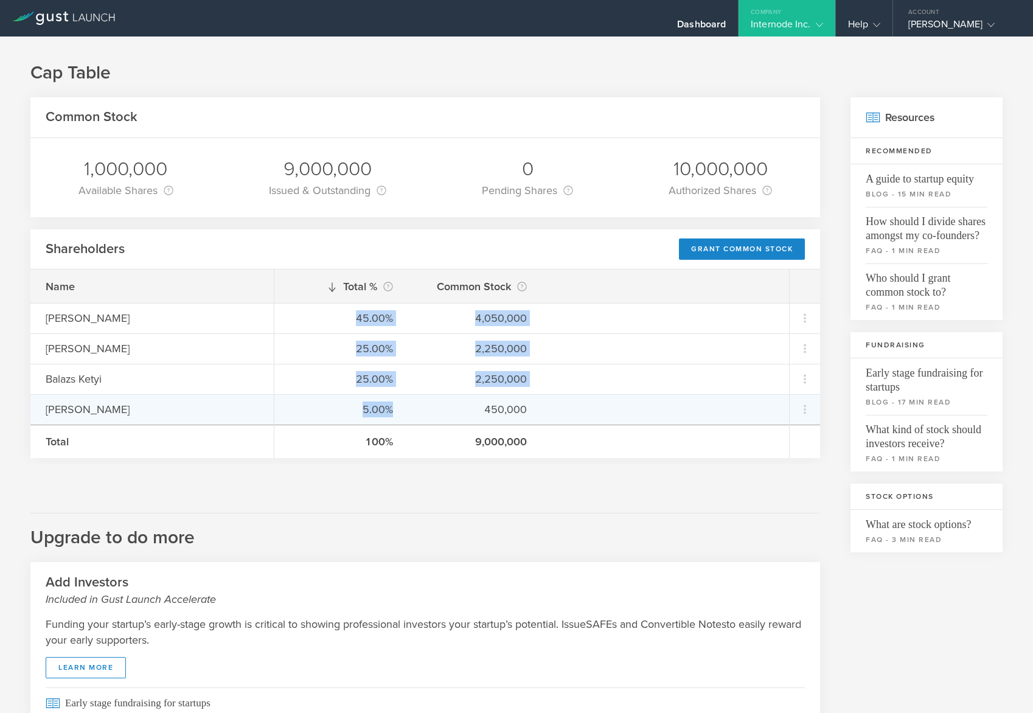
drag, startPoint x: 359, startPoint y: 323, endPoint x: 402, endPoint y: 409, distance: 96.6
click at [402, 409] on div "Total % This is the percentage of each shareholder’s ownership, relative to the…" at bounding box center [531, 364] width 515 height 189
drag, startPoint x: 402, startPoint y: 409, endPoint x: 408, endPoint y: 485, distance: 75.7
click at [409, 485] on div at bounding box center [425, 476] width 790 height 24
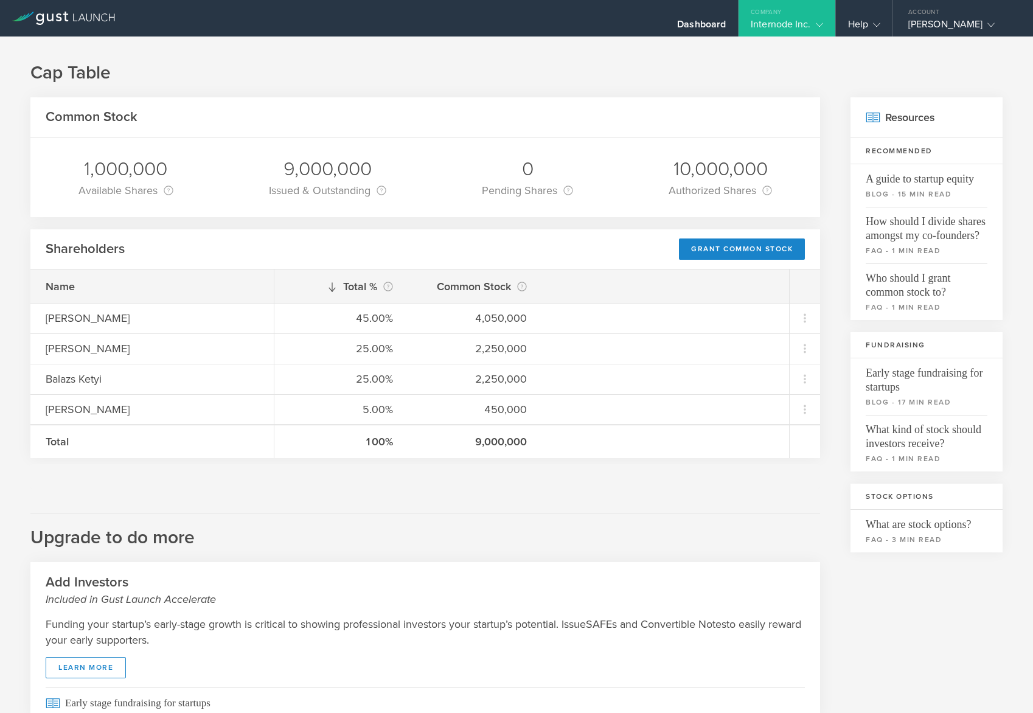
click at [499, 456] on div "100% 9,000,000" at bounding box center [531, 441] width 515 height 33
click at [397, 68] on h1 "Cap Table" at bounding box center [516, 73] width 972 height 24
drag, startPoint x: 93, startPoint y: 164, endPoint x: 170, endPoint y: 167, distance: 77.4
click at [170, 167] on div "1,000,000" at bounding box center [125, 169] width 95 height 26
drag, startPoint x: 170, startPoint y: 167, endPoint x: 228, endPoint y: 200, distance: 66.0
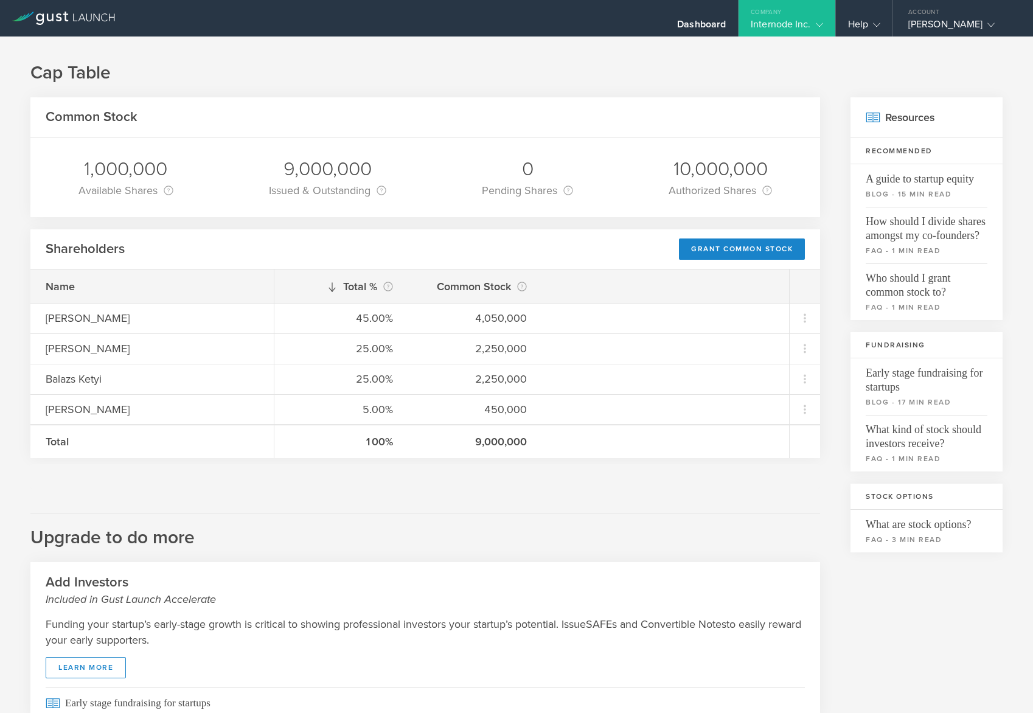
click at [233, 200] on div "1,000,000 Available Shares This is the number of shares that the company has av…" at bounding box center [425, 177] width 790 height 79
drag, startPoint x: 87, startPoint y: 168, endPoint x: 200, endPoint y: 167, distance: 113.2
click at [200, 167] on div "1,000,000 Available Shares This is the number of shares that the company has av…" at bounding box center [425, 177] width 790 height 79
drag, startPoint x: 200, startPoint y: 167, endPoint x: 187, endPoint y: 173, distance: 14.7
click at [186, 173] on div "1,000,000 Available Shares This is the number of shares that the company has av…" at bounding box center [425, 177] width 790 height 79
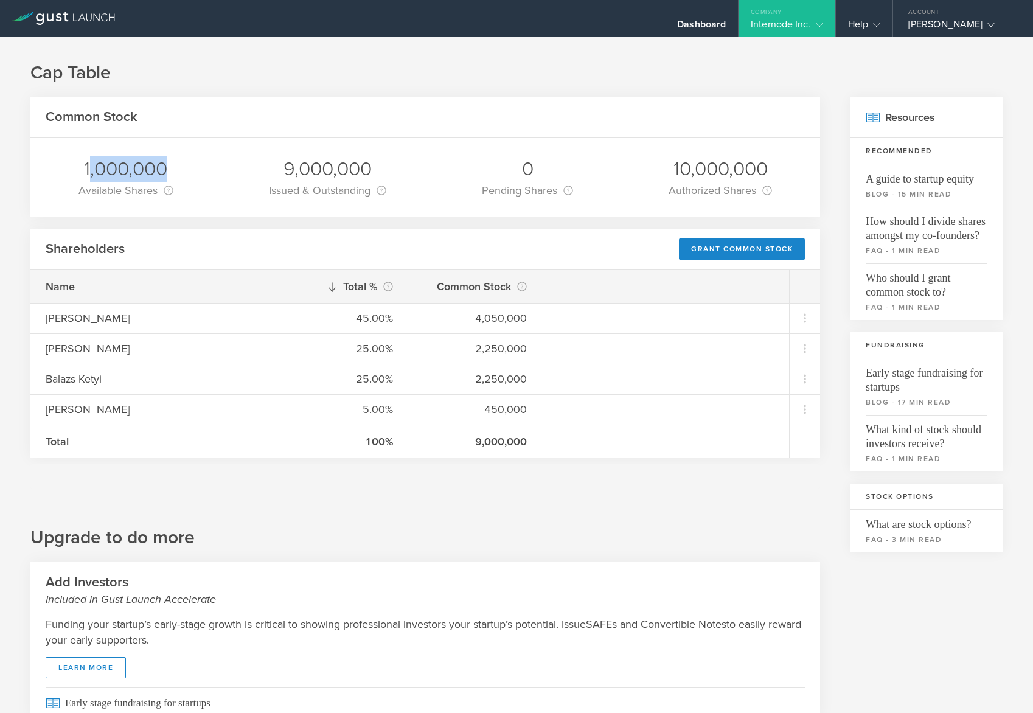
click at [172, 169] on div "1,000,000" at bounding box center [125, 169] width 95 height 26
drag, startPoint x: 166, startPoint y: 167, endPoint x: 75, endPoint y: 165, distance: 91.3
click at [75, 165] on div "1,000,000 Available Shares This is the number of shares that the company has av…" at bounding box center [125, 177] width 113 height 79
click at [237, 181] on div "1,000,000 Available Shares This is the number of shares that the company has av…" at bounding box center [425, 177] width 790 height 79
drag, startPoint x: 667, startPoint y: 175, endPoint x: 762, endPoint y: 169, distance: 94.5
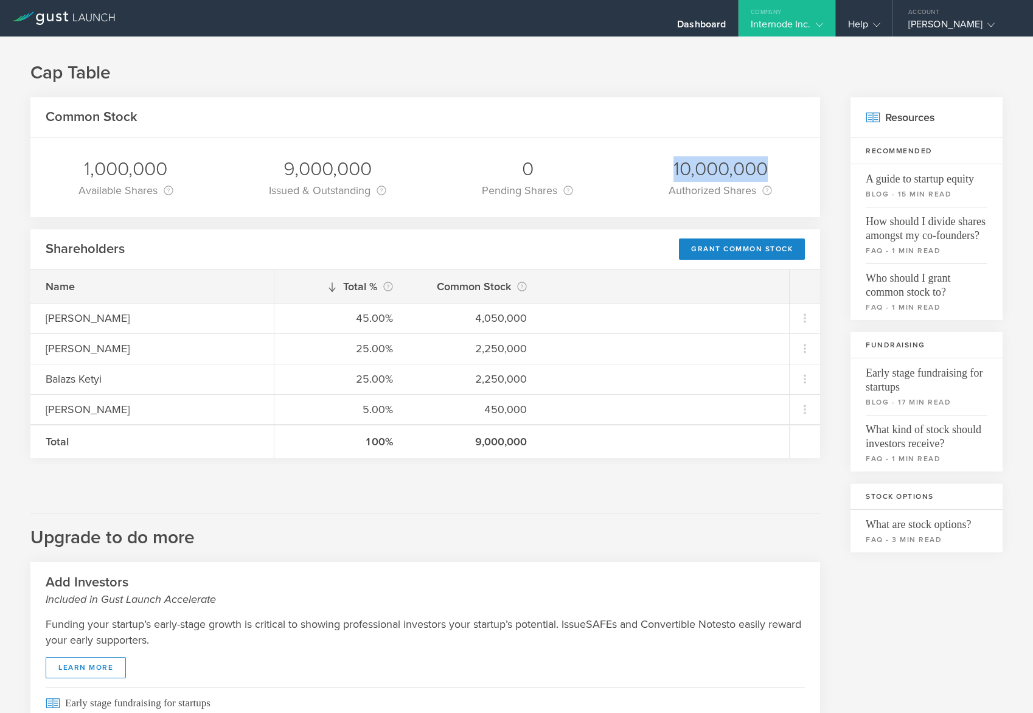
click at [762, 169] on div "10,000,000" at bounding box center [720, 169] width 103 height 26
drag, startPoint x: 762, startPoint y: 169, endPoint x: 679, endPoint y: 170, distance: 82.7
click at [679, 170] on div "10,000,000" at bounding box center [720, 169] width 103 height 26
click at [671, 165] on div "10,000,000" at bounding box center [720, 169] width 103 height 26
drag, startPoint x: 468, startPoint y: 535, endPoint x: 456, endPoint y: 509, distance: 28.9
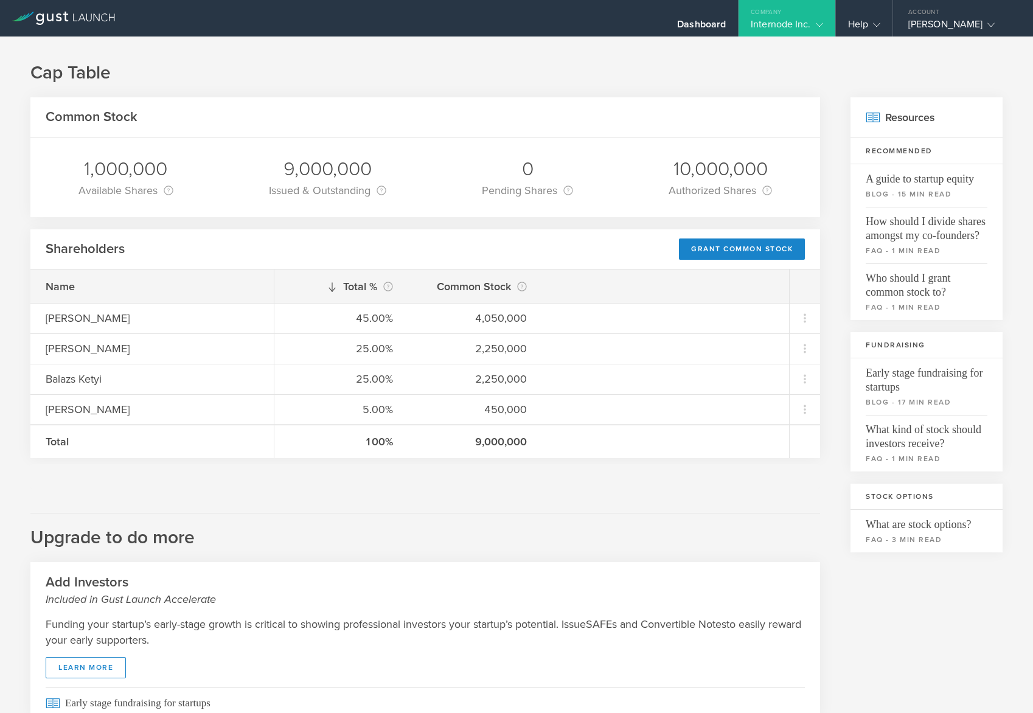
click at [468, 535] on h2 "Upgrade to do more" at bounding box center [425, 531] width 790 height 37
drag, startPoint x: 364, startPoint y: 441, endPoint x: 539, endPoint y: 445, distance: 174.6
click at [539, 445] on div "100% 9,000,000" at bounding box center [531, 441] width 515 height 33
drag, startPoint x: 539, startPoint y: 445, endPoint x: 544, endPoint y: 450, distance: 6.9
click at [544, 450] on div "100% 9,000,000" at bounding box center [531, 441] width 515 height 33
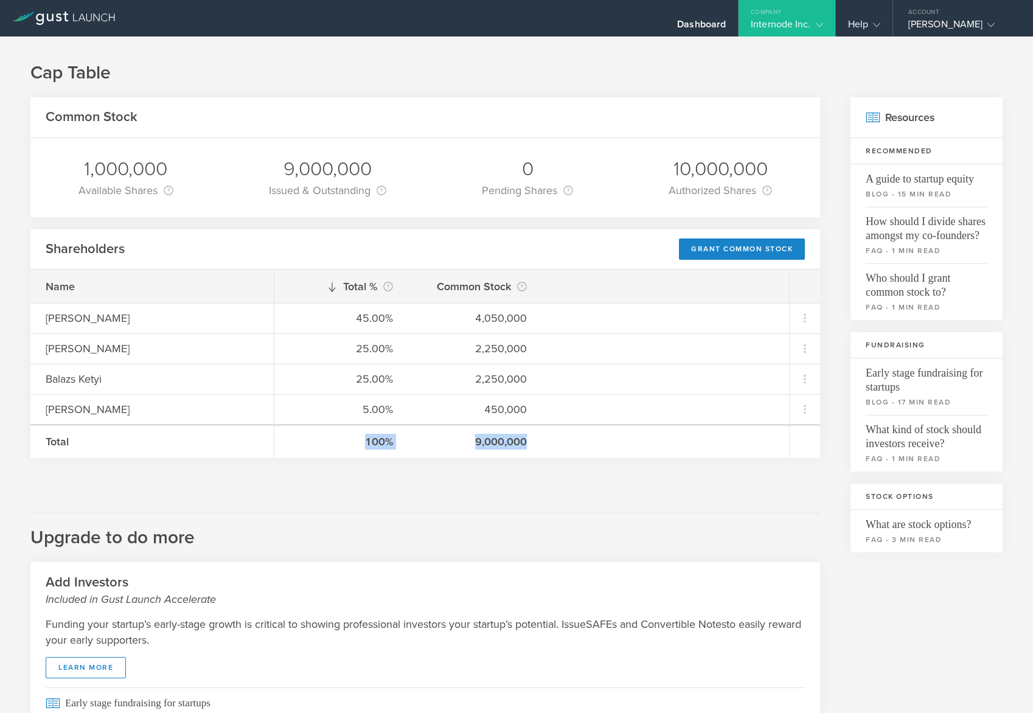
drag, startPoint x: 551, startPoint y: 440, endPoint x: 365, endPoint y: 433, distance: 185.7
click at [365, 433] on div "100% 9,000,000" at bounding box center [531, 441] width 515 height 33
click at [333, 513] on h2 "Upgrade to do more" at bounding box center [425, 531] width 790 height 37
drag, startPoint x: 669, startPoint y: 168, endPoint x: 765, endPoint y: 170, distance: 95.5
click at [765, 170] on div "10,000,000 Authorized Shares This is the total number of shares of Common Stock…" at bounding box center [720, 177] width 122 height 79
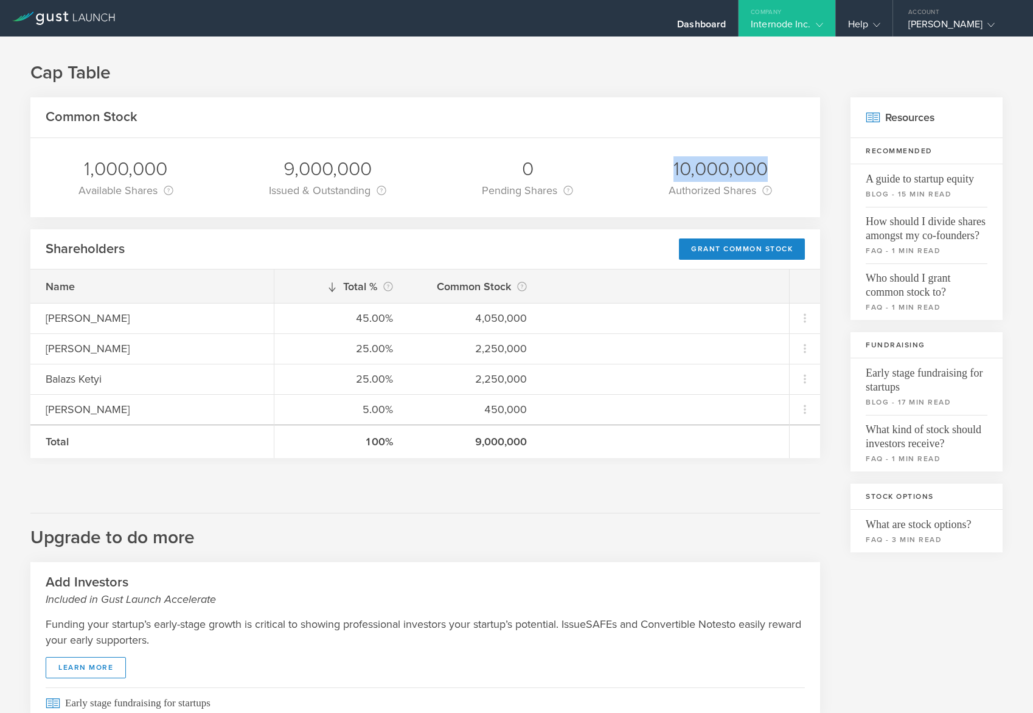
drag, startPoint x: 765, startPoint y: 170, endPoint x: 709, endPoint y: 170, distance: 55.4
click at [722, 170] on div "10,000,000" at bounding box center [720, 169] width 103 height 26
drag, startPoint x: 291, startPoint y: 165, endPoint x: 365, endPoint y: 165, distance: 73.6
click at [365, 165] on div "9,000,000" at bounding box center [327, 169] width 117 height 26
drag, startPoint x: 365, startPoint y: 165, endPoint x: 357, endPoint y: 174, distance: 12.0
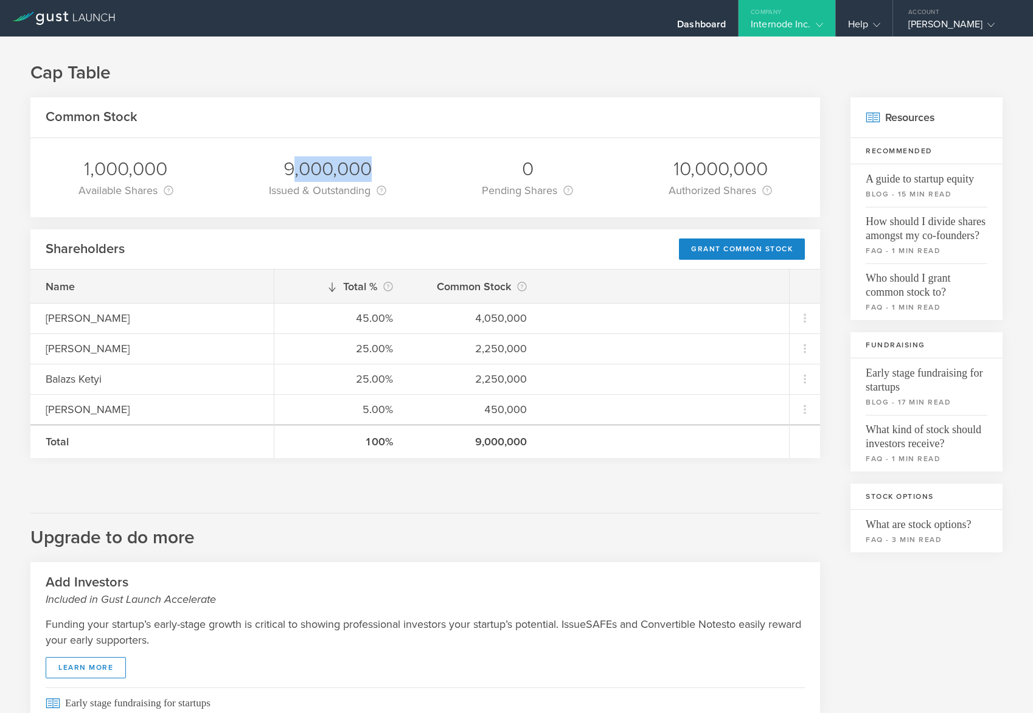
click at [375, 174] on div "9,000,000" at bounding box center [327, 169] width 117 height 26
click at [283, 172] on div "9,000,000" at bounding box center [327, 169] width 117 height 26
click at [290, 130] on div "Common Stock" at bounding box center [425, 117] width 790 height 41
drag, startPoint x: 79, startPoint y: 167, endPoint x: 178, endPoint y: 167, distance: 98.6
click at [178, 167] on div "1,000,000 Available Shares This is the number of shares that the company has av…" at bounding box center [125, 177] width 113 height 79
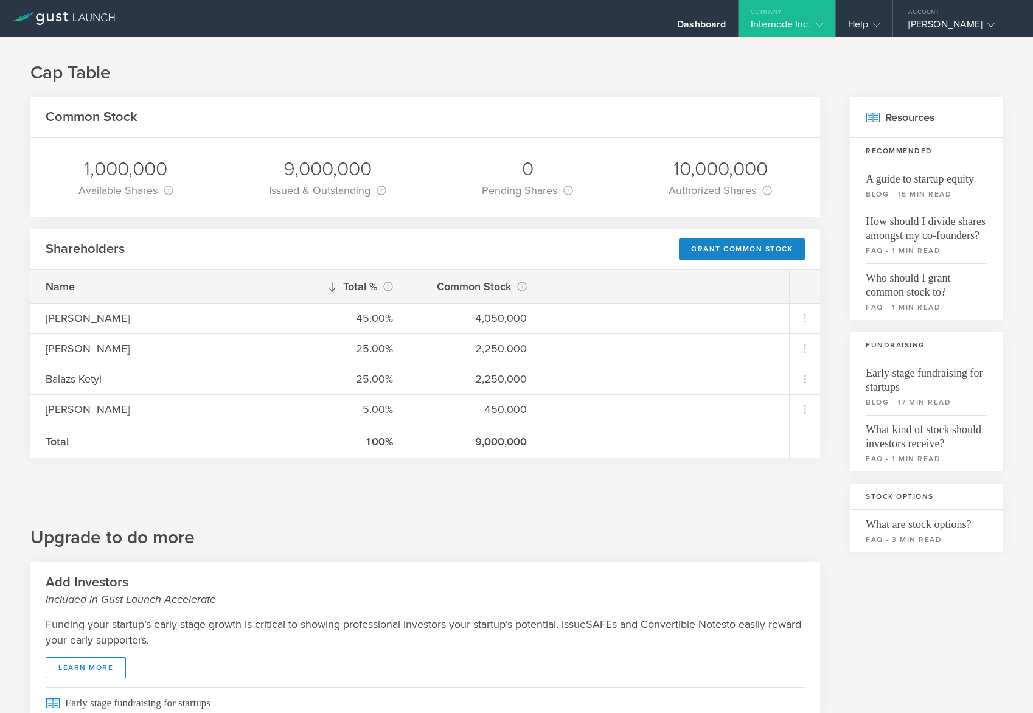
drag, startPoint x: 178, startPoint y: 167, endPoint x: 225, endPoint y: 189, distance: 52.5
click at [225, 189] on div "1,000,000 Available Shares This is the number of shares that the company has av…" at bounding box center [425, 177] width 790 height 79
click at [636, 512] on div "Common Stock 1,000,000 Available Shares This is the number of shares that the c…" at bounding box center [425, 498] width 790 height 802
click at [763, 254] on div "Grant Common Stock" at bounding box center [742, 248] width 126 height 21
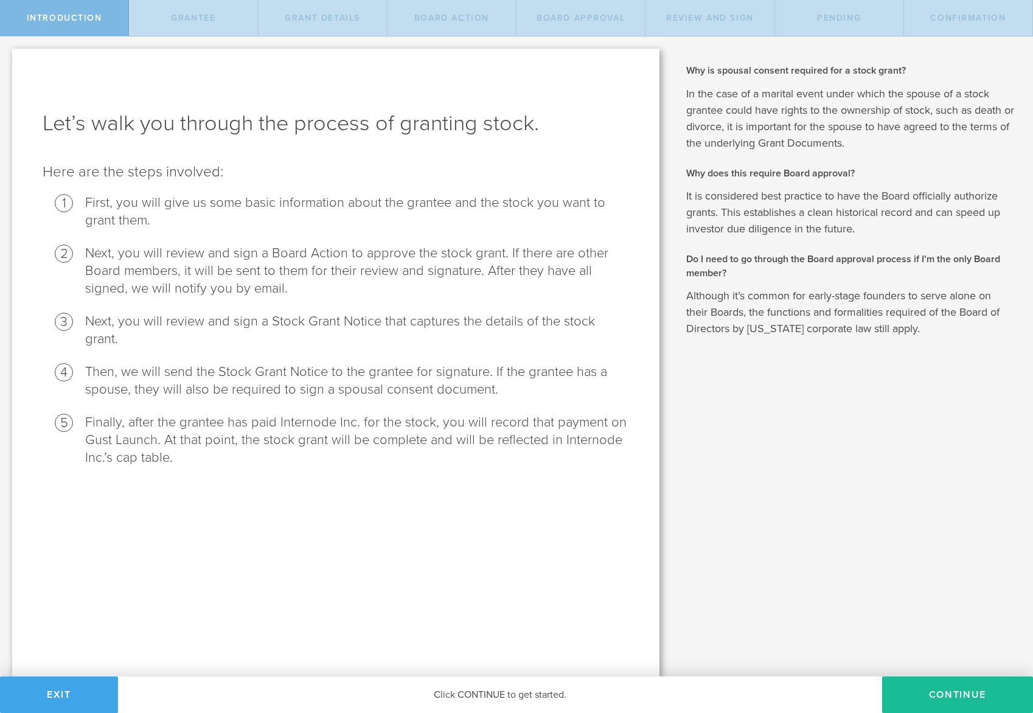
click at [62, 698] on button "Exit" at bounding box center [59, 695] width 118 height 37
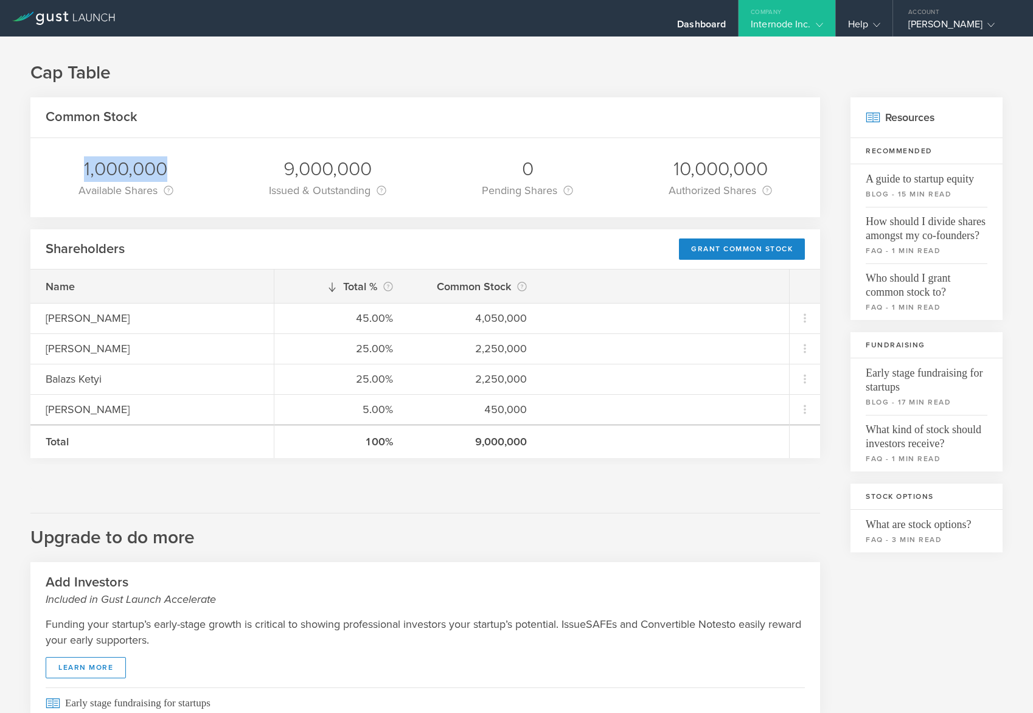
drag, startPoint x: 84, startPoint y: 165, endPoint x: 172, endPoint y: 162, distance: 87.7
click at [172, 162] on div "1,000,000" at bounding box center [125, 169] width 95 height 26
drag, startPoint x: 172, startPoint y: 162, endPoint x: 188, endPoint y: 173, distance: 20.1
click at [188, 173] on div "1,000,000 Available Shares This is the number of shares that the company has av…" at bounding box center [425, 177] width 790 height 79
click at [232, 185] on div "1,000,000 Available Shares This is the number of shares that the company has av…" at bounding box center [425, 177] width 790 height 79
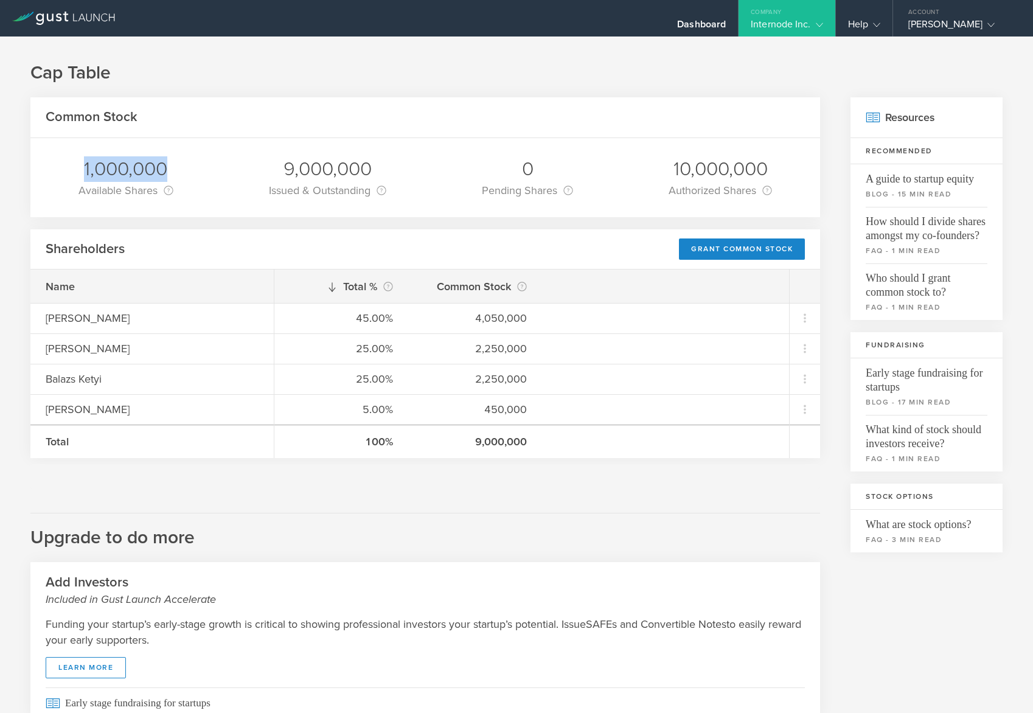
drag, startPoint x: 103, startPoint y: 170, endPoint x: 171, endPoint y: 169, distance: 68.2
click at [171, 169] on div "1,000,000" at bounding box center [125, 169] width 95 height 26
drag, startPoint x: 171, startPoint y: 169, endPoint x: 198, endPoint y: 175, distance: 27.5
click at [195, 175] on div "1,000,000 Available Shares This is the number of shares that the company has av…" at bounding box center [425, 177] width 790 height 79
drag, startPoint x: 194, startPoint y: 162, endPoint x: 68, endPoint y: 165, distance: 126.6
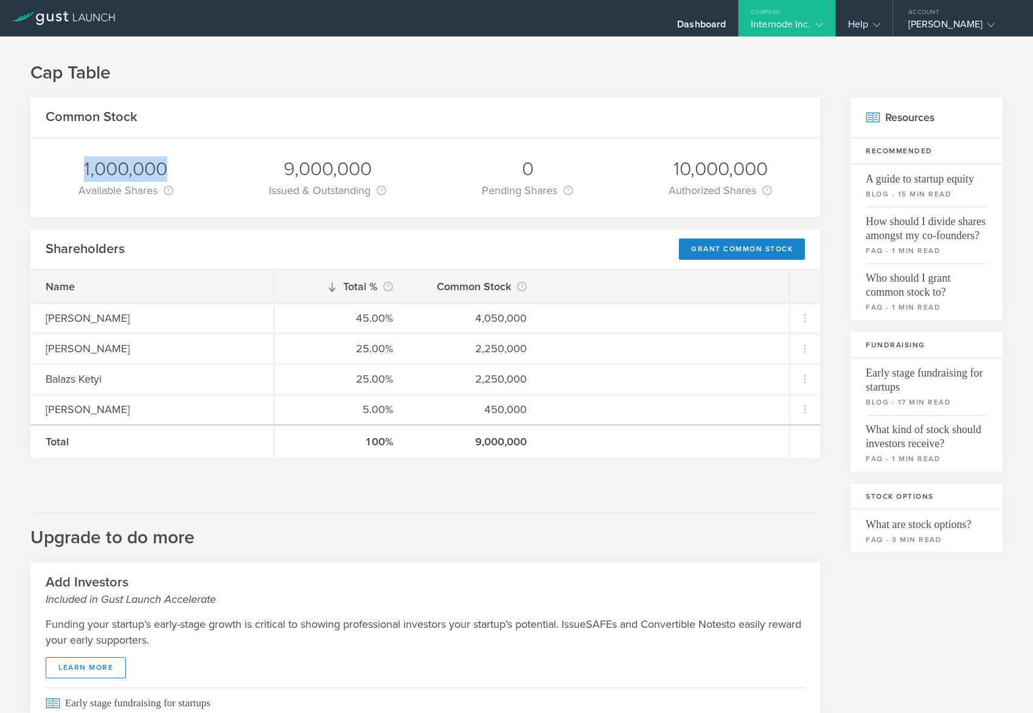
click at [68, 165] on div "1,000,000 Available Shares This is the number of shares that the company has av…" at bounding box center [425, 177] width 790 height 79
drag, startPoint x: 68, startPoint y: 165, endPoint x: 223, endPoint y: 174, distance: 155.4
click at [223, 174] on div "1,000,000 Available Shares This is the number of shares that the company has av…" at bounding box center [425, 177] width 790 height 79
drag, startPoint x: 78, startPoint y: 168, endPoint x: 172, endPoint y: 167, distance: 93.1
click at [172, 167] on div "1,000,000" at bounding box center [125, 169] width 95 height 26
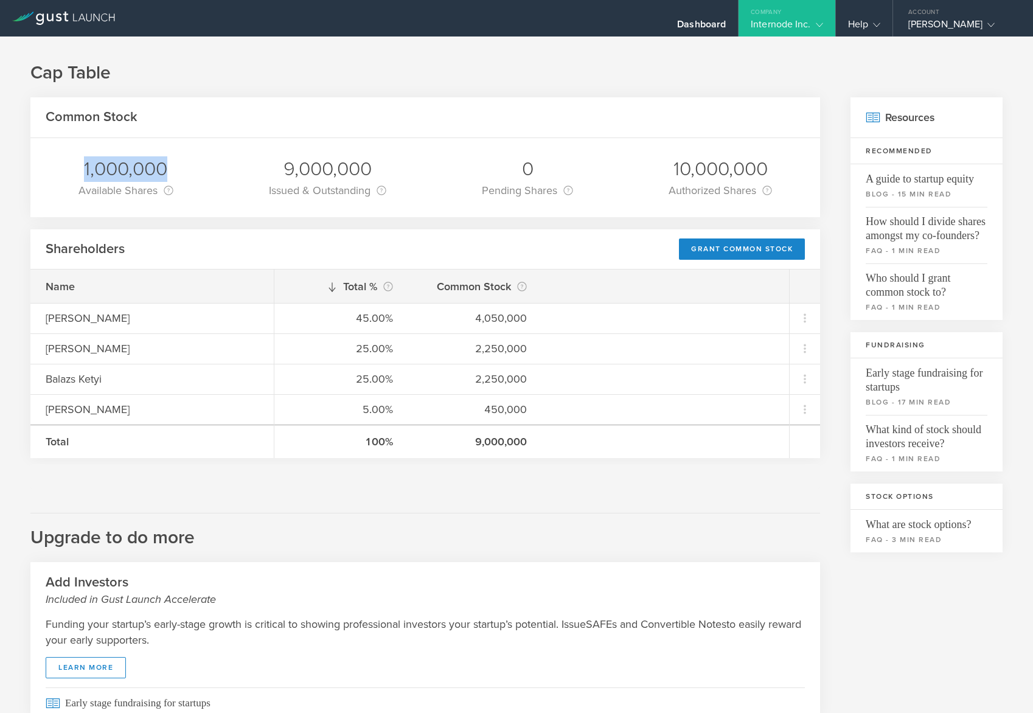
drag, startPoint x: 172, startPoint y: 167, endPoint x: 223, endPoint y: 182, distance: 53.1
click at [215, 181] on div "1,000,000 Available Shares This is the number of shares that the company has av…" at bounding box center [425, 177] width 790 height 79
click at [225, 182] on div "1,000,000 Available Shares This is the number of shares that the company has av…" at bounding box center [425, 177] width 790 height 79
drag, startPoint x: 81, startPoint y: 162, endPoint x: 189, endPoint y: 163, distance: 108.3
click at [189, 163] on div "1,000,000 Available Shares This is the number of shares that the company has av…" at bounding box center [425, 177] width 790 height 79
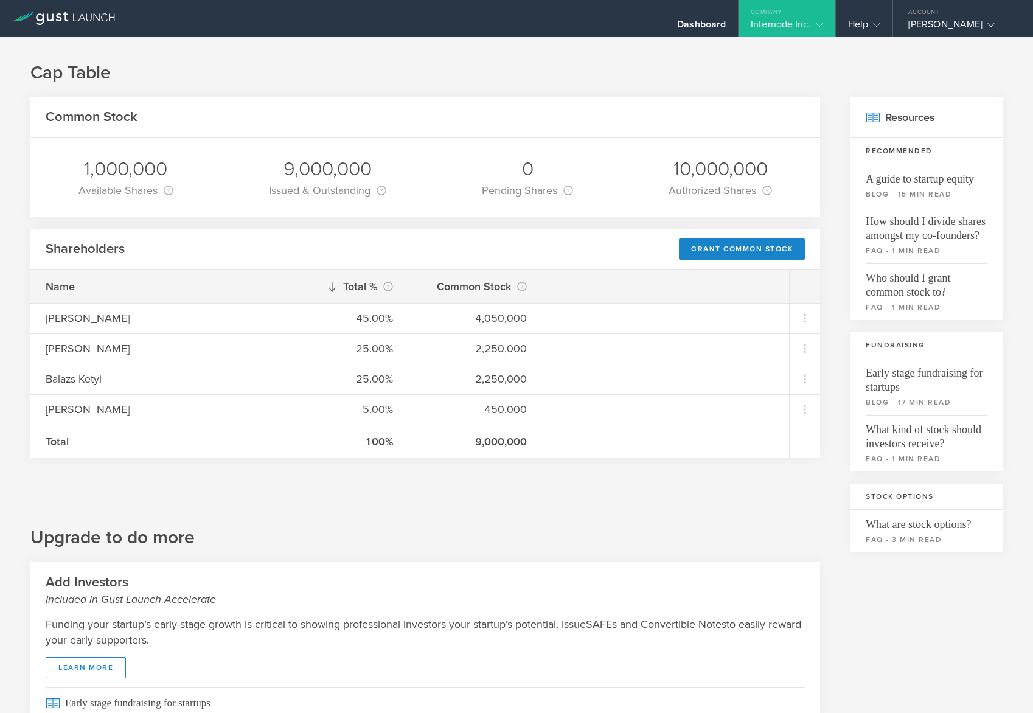
drag, startPoint x: 189, startPoint y: 163, endPoint x: 237, endPoint y: 220, distance: 74.3
click at [237, 220] on div "Common Stock 1,000,000 Available Shares This is the number of shares that the c…" at bounding box center [425, 498] width 790 height 802
drag, startPoint x: 110, startPoint y: 165, endPoint x: 164, endPoint y: 173, distance: 54.7
click at [164, 173] on div "1,000,000" at bounding box center [125, 169] width 95 height 26
drag, startPoint x: 164, startPoint y: 173, endPoint x: 214, endPoint y: 192, distance: 54.1
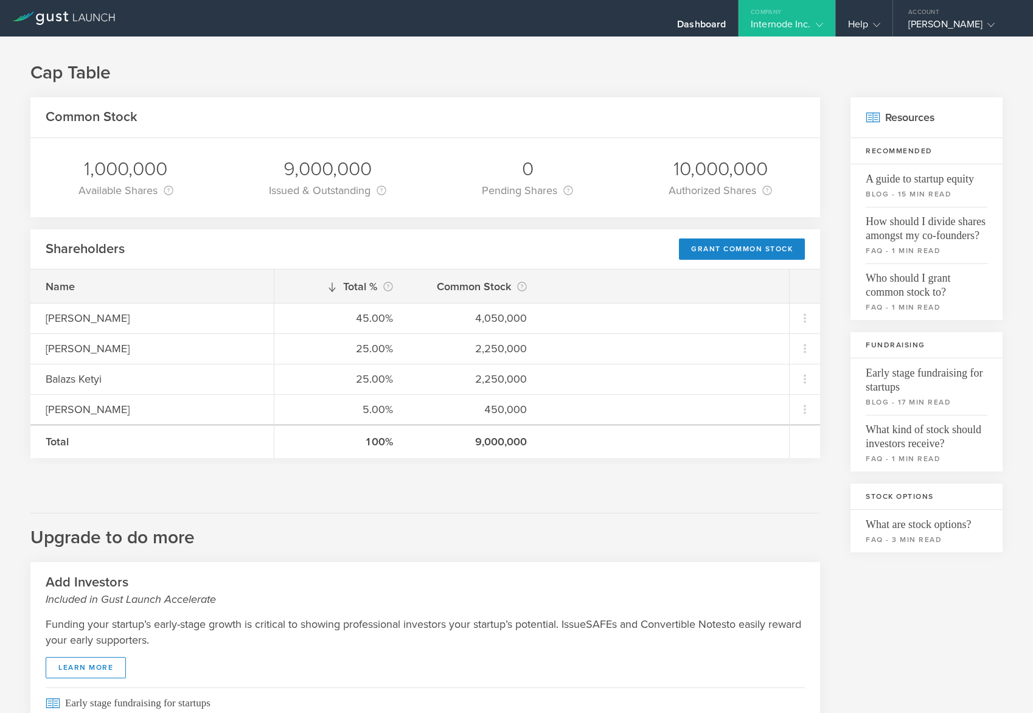
click at [214, 192] on div "1,000,000 Available Shares This is the number of shares that the company has av…" at bounding box center [425, 177] width 790 height 79
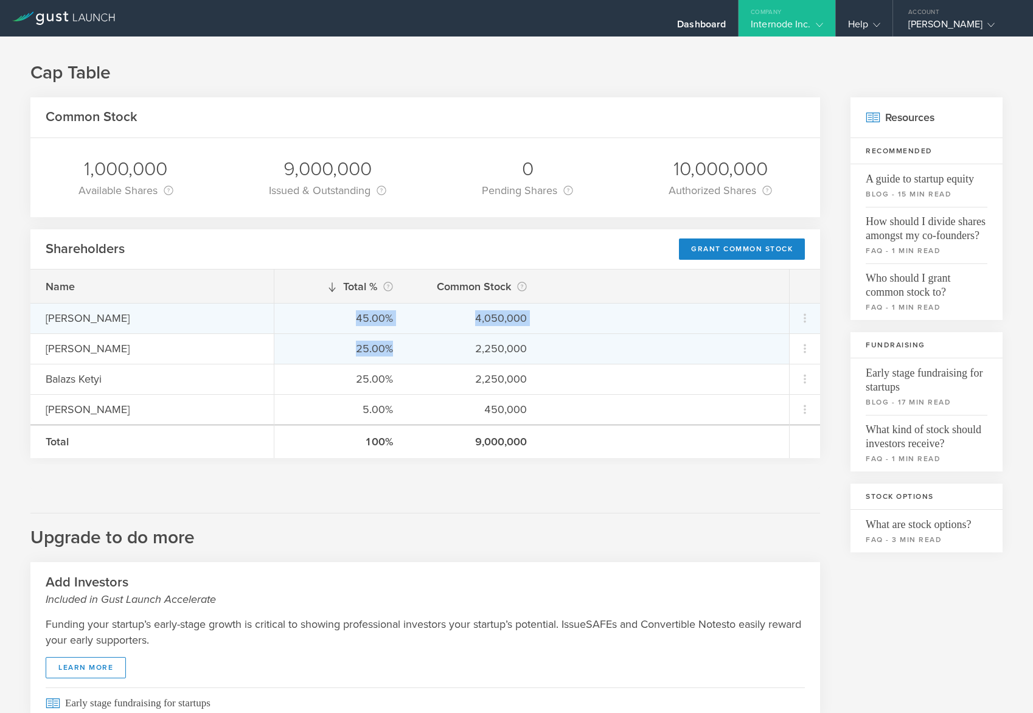
drag, startPoint x: 358, startPoint y: 319, endPoint x: 398, endPoint y: 336, distance: 43.9
click at [398, 336] on div "Total % This is the percentage of each shareholder’s ownership, relative to the…" at bounding box center [531, 364] width 515 height 189
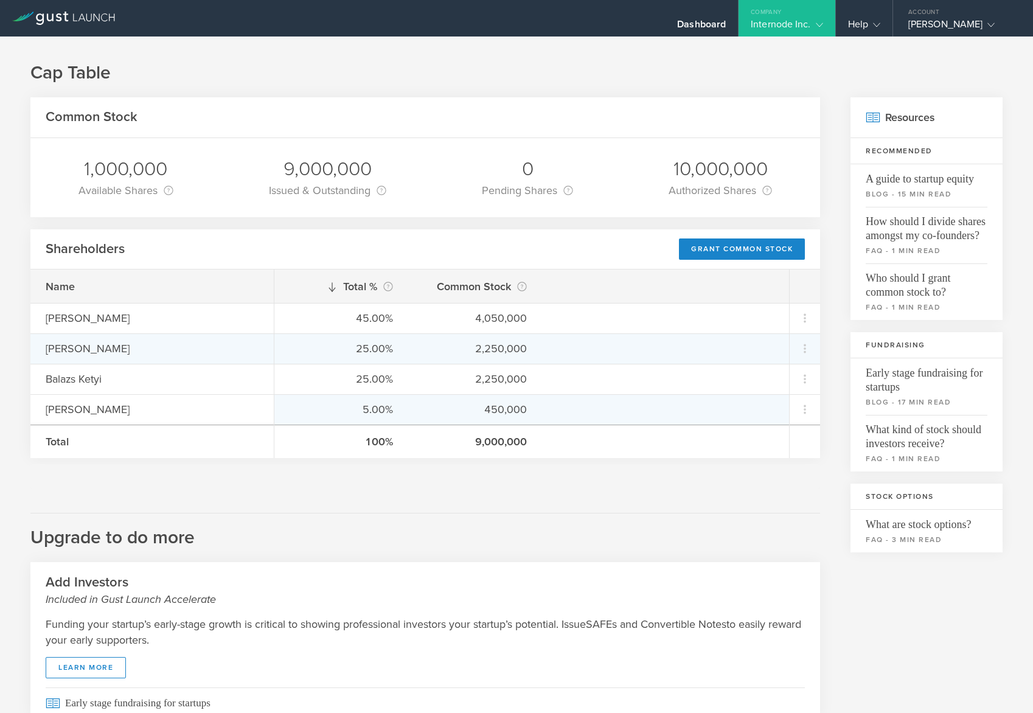
click at [360, 414] on div "5.00%" at bounding box center [341, 410] width 103 height 16
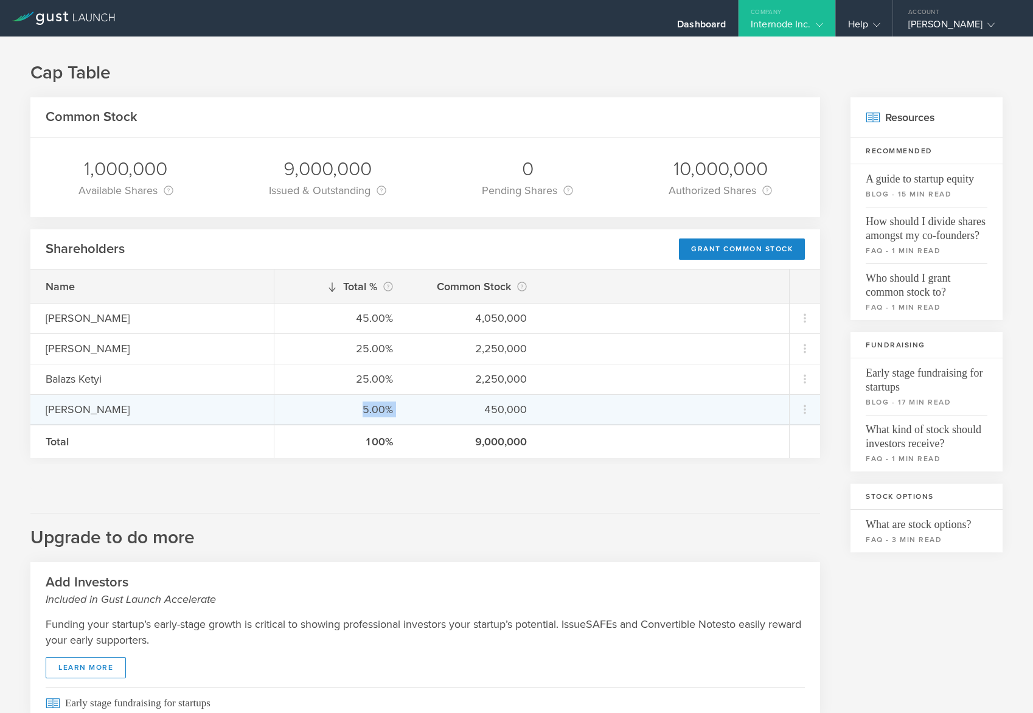
drag, startPoint x: 360, startPoint y: 408, endPoint x: 412, endPoint y: 411, distance: 53.0
click at [412, 411] on div "5.00% 450,000" at bounding box center [531, 409] width 515 height 30
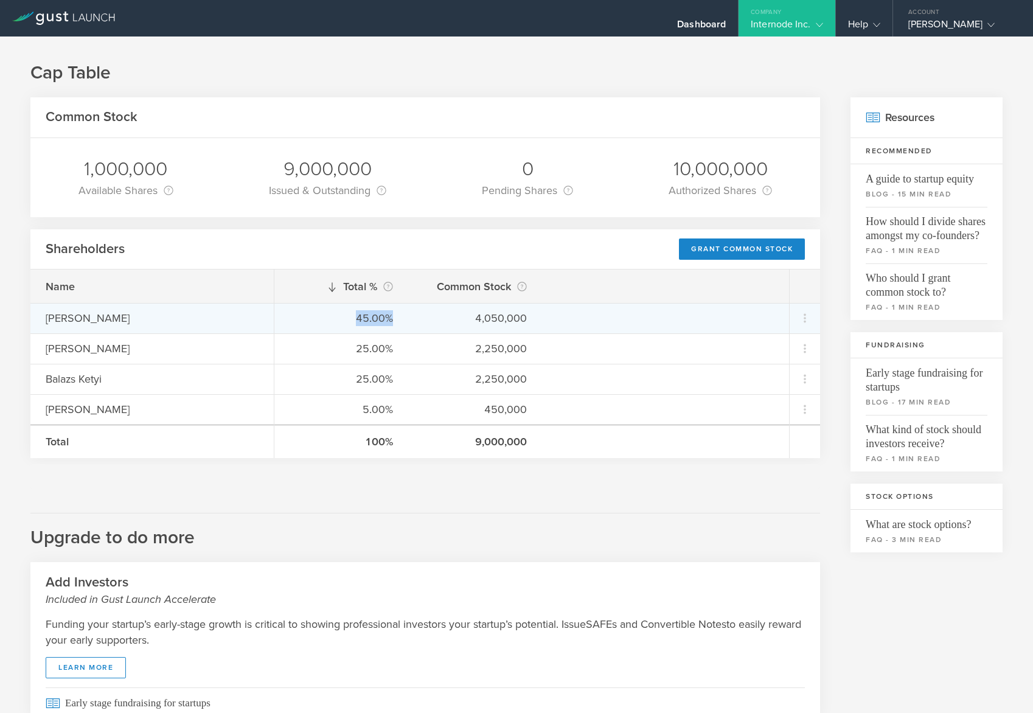
drag, startPoint x: 412, startPoint y: 411, endPoint x: 398, endPoint y: 322, distance: 89.9
click at [398, 322] on div "45.00% 4,050,000" at bounding box center [531, 318] width 515 height 30
drag, startPoint x: 398, startPoint y: 322, endPoint x: 414, endPoint y: 330, distance: 17.4
click at [414, 330] on div "45.00% 4,050,000" at bounding box center [531, 318] width 515 height 30
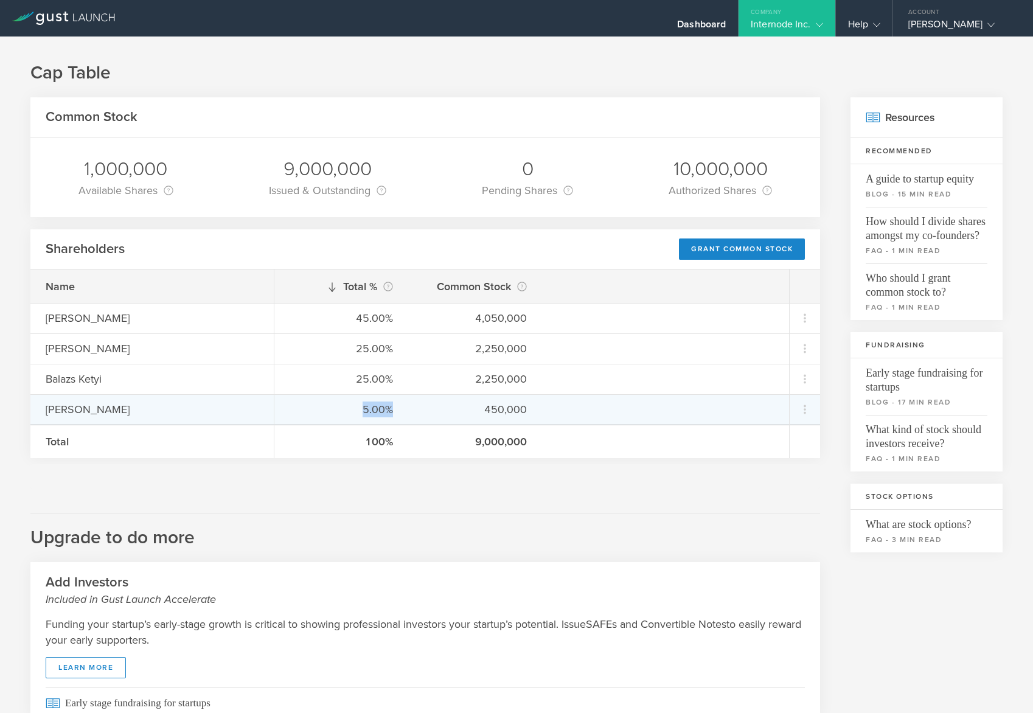
drag, startPoint x: 362, startPoint y: 409, endPoint x: 396, endPoint y: 409, distance: 34.1
click at [396, 409] on div "5.00% 450,000" at bounding box center [531, 409] width 515 height 30
drag, startPoint x: 396, startPoint y: 409, endPoint x: 400, endPoint y: 415, distance: 6.6
click at [400, 415] on div "5.00% 450,000" at bounding box center [531, 409] width 515 height 30
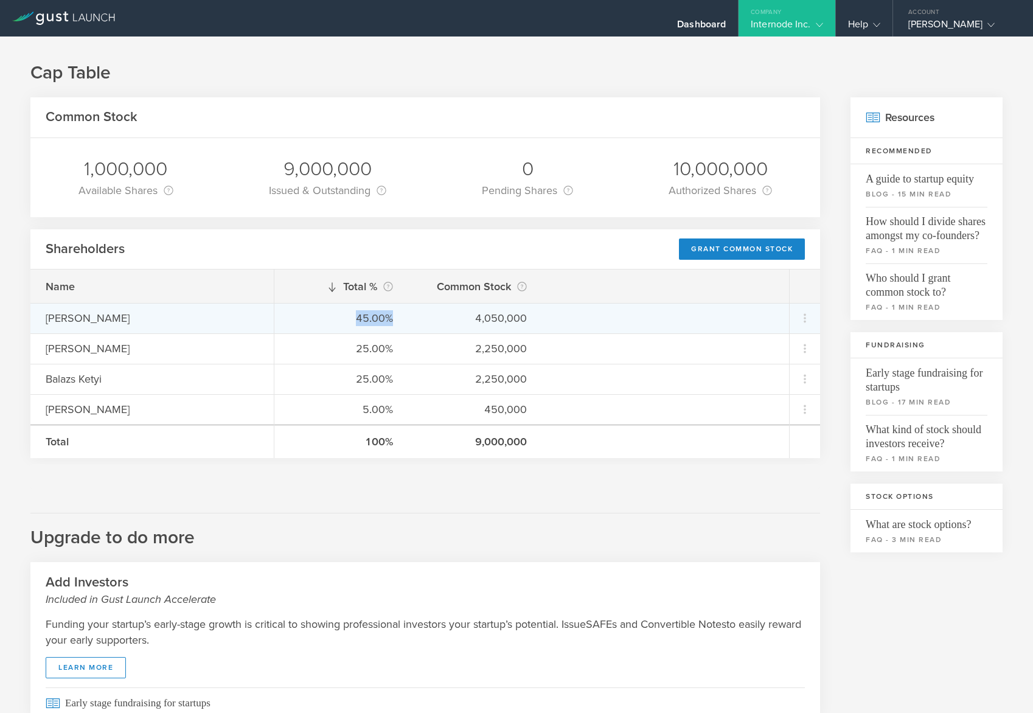
drag, startPoint x: 352, startPoint y: 315, endPoint x: 403, endPoint y: 319, distance: 50.7
click at [403, 319] on div "45.00% 4,050,000" at bounding box center [531, 318] width 515 height 30
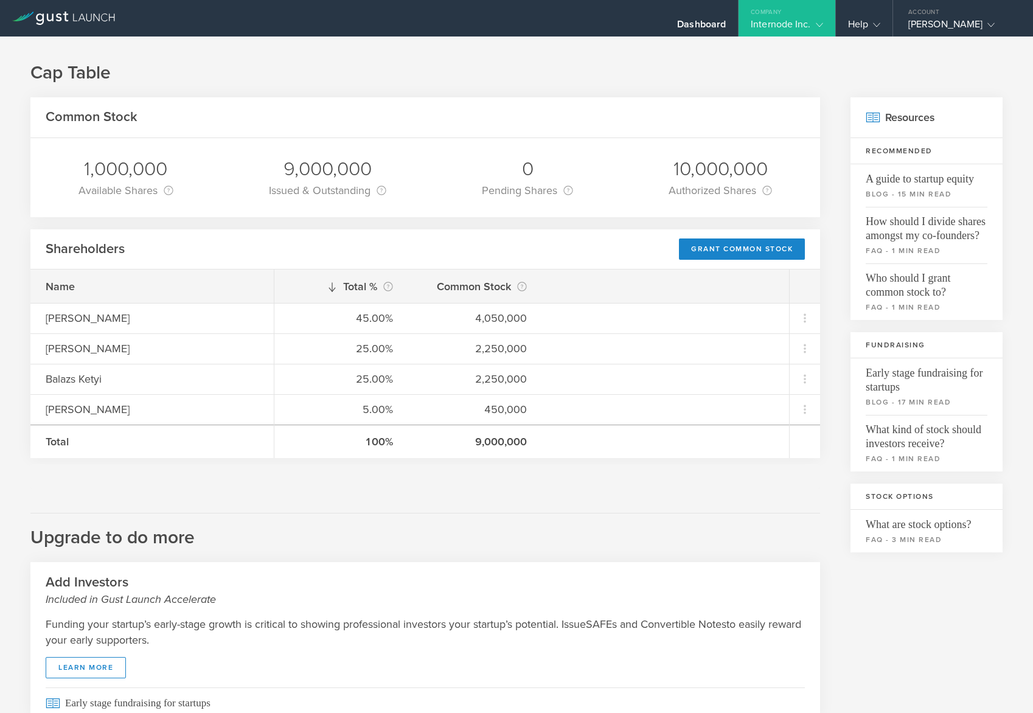
click at [280, 259] on div "Shareholders Grant Common Stock" at bounding box center [425, 249] width 790 height 41
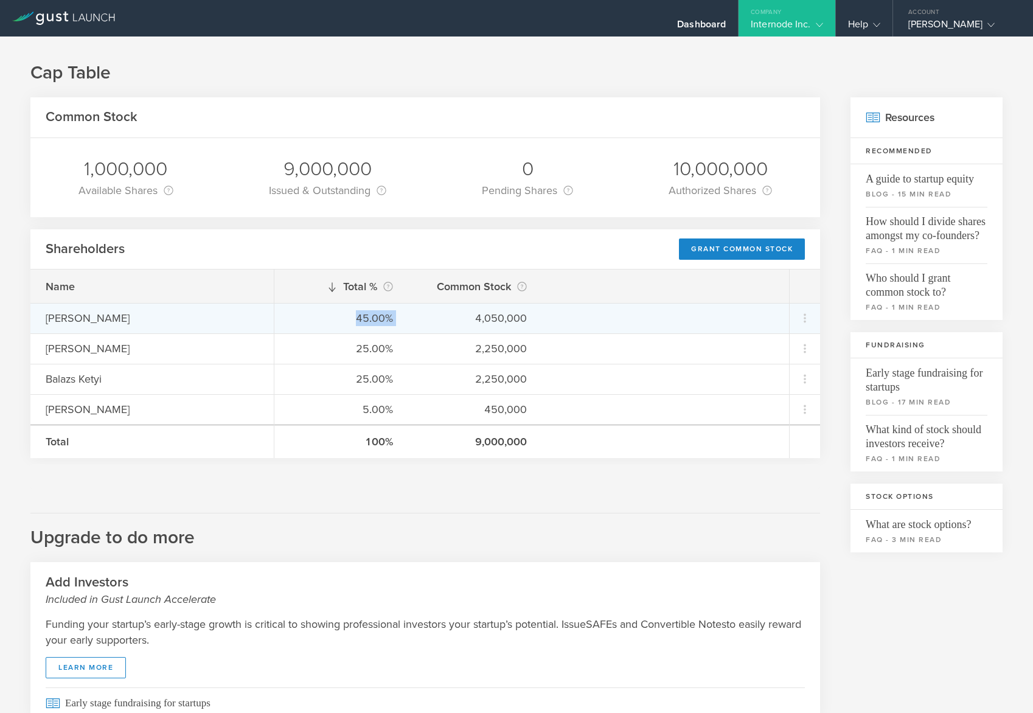
drag, startPoint x: 358, startPoint y: 318, endPoint x: 417, endPoint y: 317, distance: 58.4
click at [417, 317] on div "45.00% 4,050,000" at bounding box center [531, 318] width 515 height 30
click at [416, 322] on div "45.00% 4,050,000" at bounding box center [531, 318] width 515 height 30
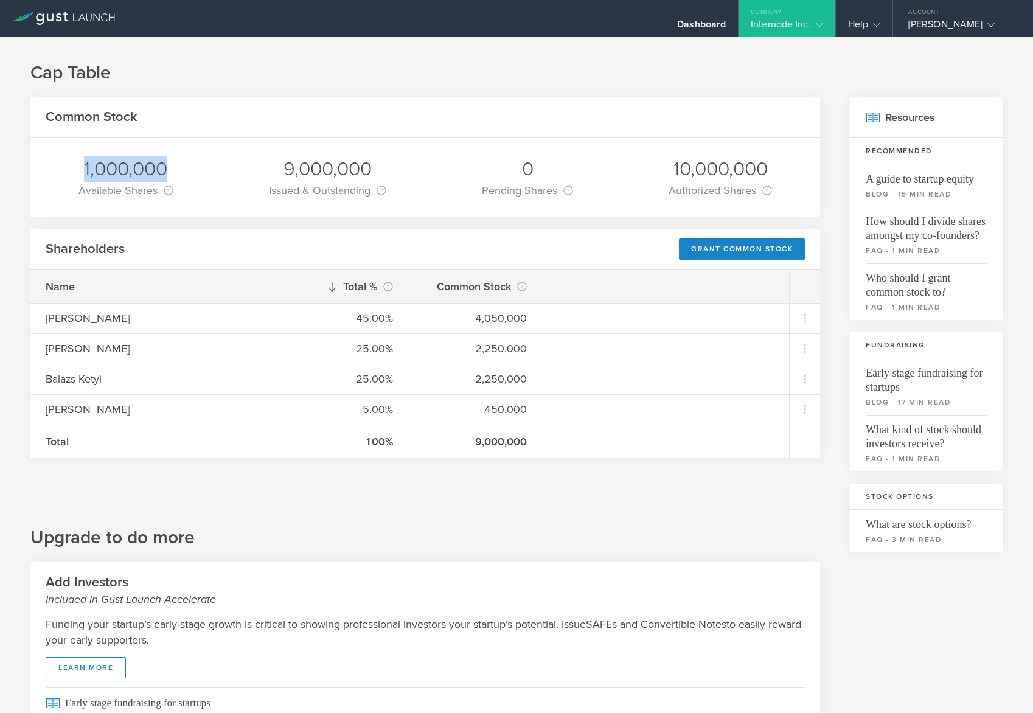
drag, startPoint x: 99, startPoint y: 169, endPoint x: 206, endPoint y: 171, distance: 107.1
click at [206, 171] on div "1,000,000 Available Shares This is the number of shares that the company has av…" at bounding box center [425, 177] width 790 height 79
drag, startPoint x: 206, startPoint y: 171, endPoint x: 261, endPoint y: 295, distance: 135.9
click at [261, 295] on div "Name" at bounding box center [151, 286] width 243 height 33
click at [384, 69] on h1 "Cap Table" at bounding box center [516, 73] width 972 height 24
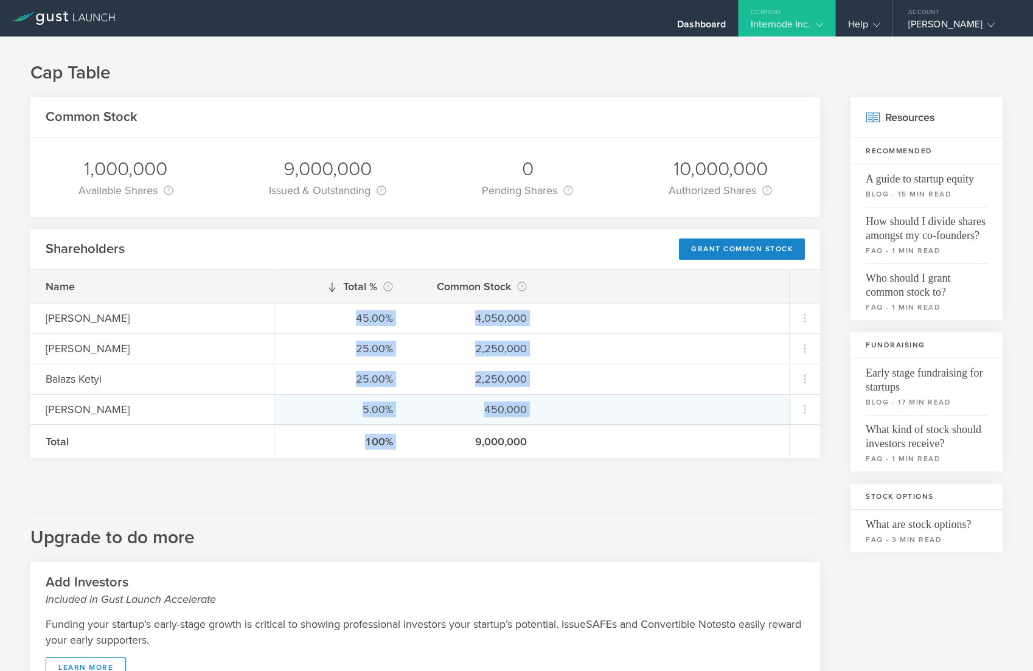
drag, startPoint x: 357, startPoint y: 315, endPoint x: 420, endPoint y: 423, distance: 125.2
click at [420, 423] on div "Total % This is the percentage of each shareholder’s ownership, relative to the…" at bounding box center [531, 364] width 515 height 189
drag, startPoint x: 420, startPoint y: 423, endPoint x: 398, endPoint y: 397, distance: 34.5
click at [398, 397] on div "5.00% 450,000" at bounding box center [531, 409] width 515 height 30
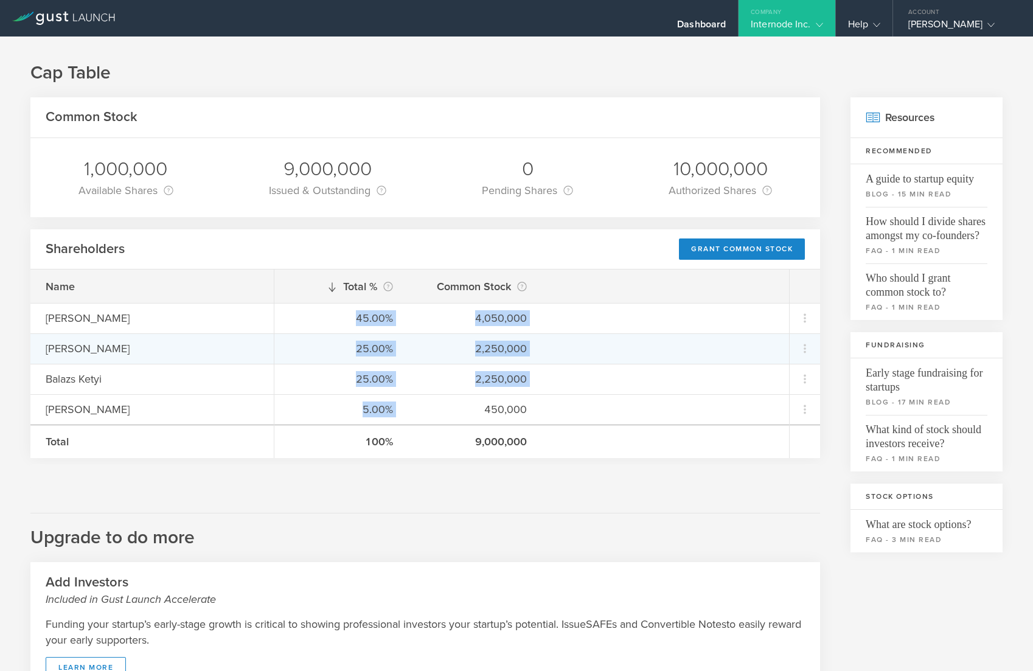
drag, startPoint x: 363, startPoint y: 342, endPoint x: 357, endPoint y: 334, distance: 10.4
click at [363, 341] on div "25.00%" at bounding box center [341, 349] width 103 height 16
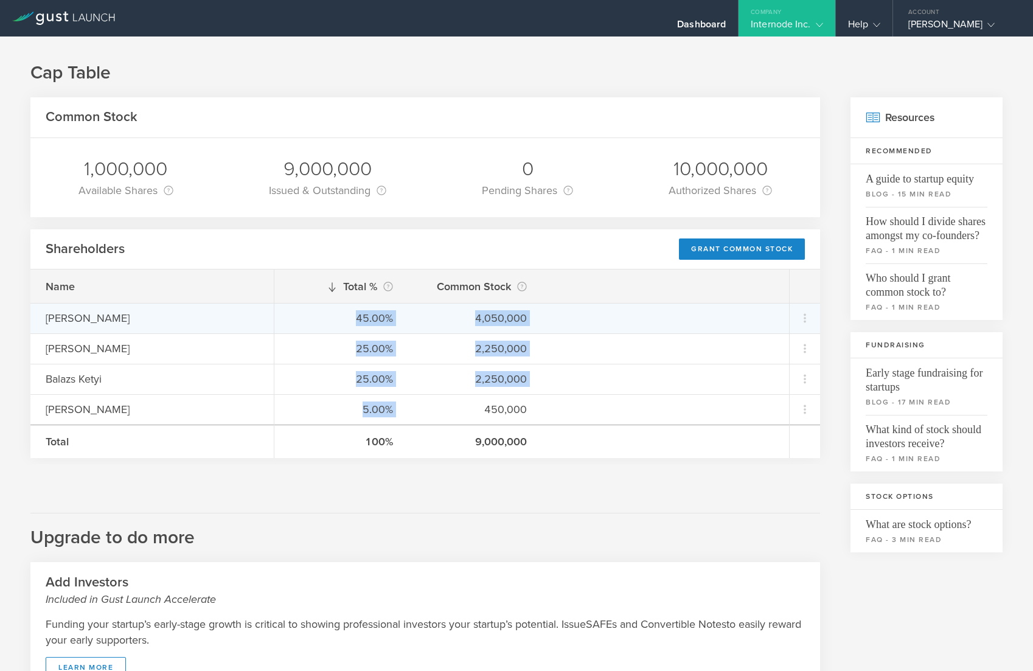
click at [354, 318] on div "45.00%" at bounding box center [341, 318] width 103 height 16
click at [355, 319] on div "45.00%" at bounding box center [341, 318] width 103 height 16
